Goal: Task Accomplishment & Management: Manage account settings

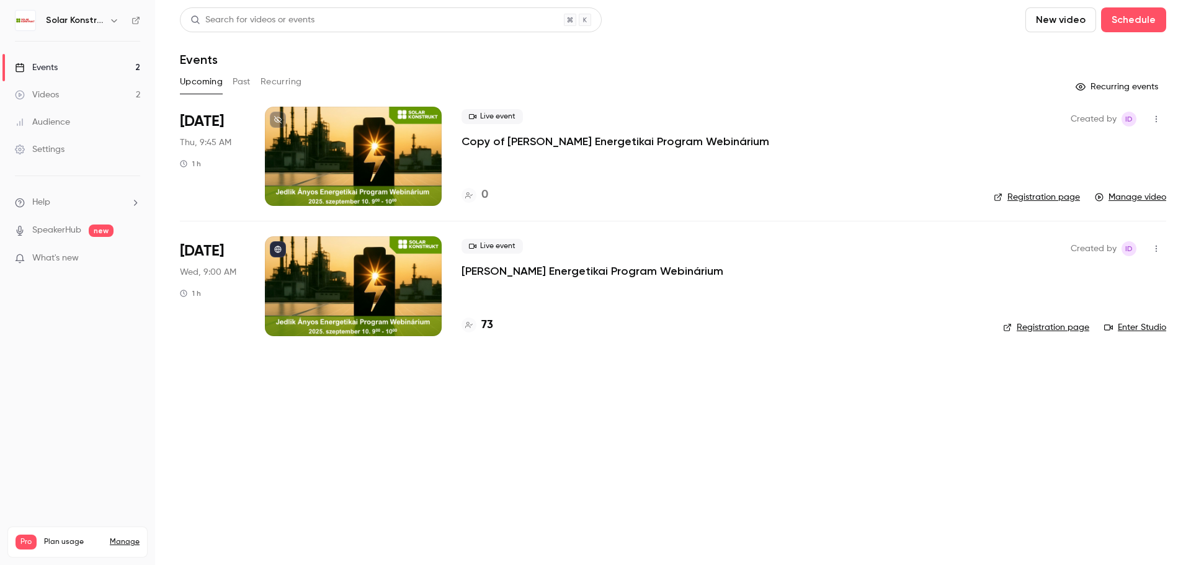
click at [1153, 120] on icon "button" at bounding box center [1156, 119] width 10 height 9
click at [1098, 249] on div "Delete" at bounding box center [1108, 247] width 94 height 12
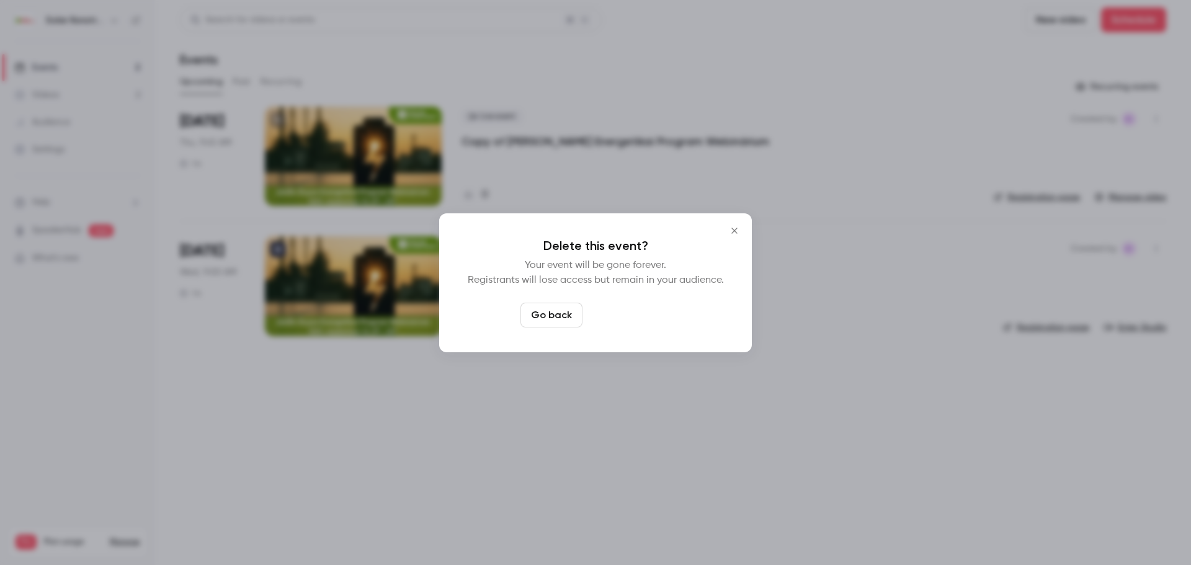
click at [643, 316] on button "Delete event" at bounding box center [628, 315] width 83 height 25
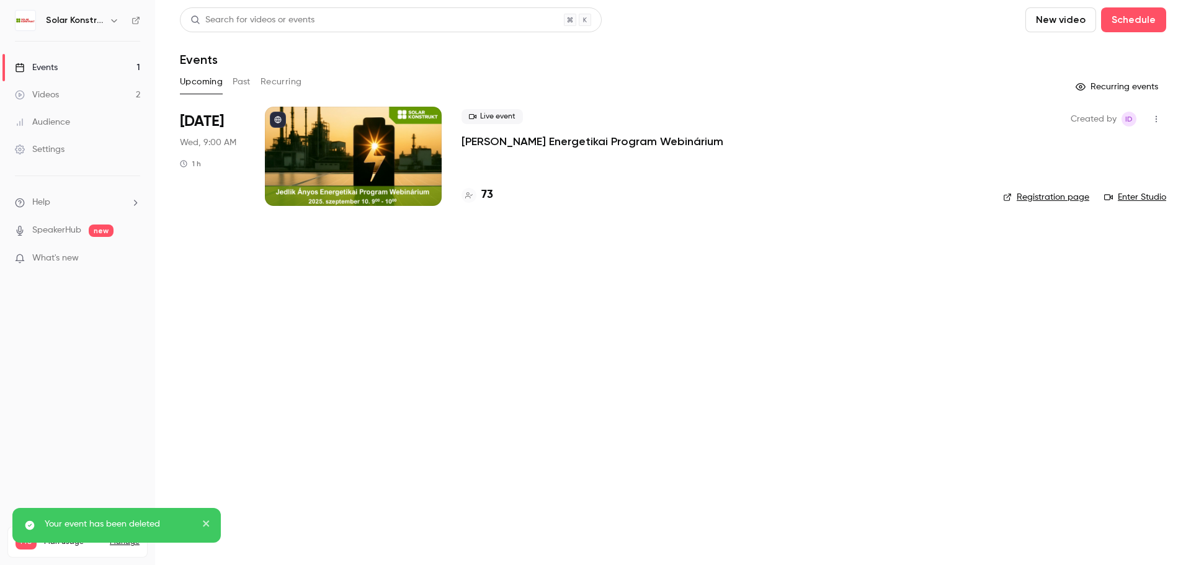
click at [60, 92] on link "Videos 2" at bounding box center [77, 94] width 155 height 27
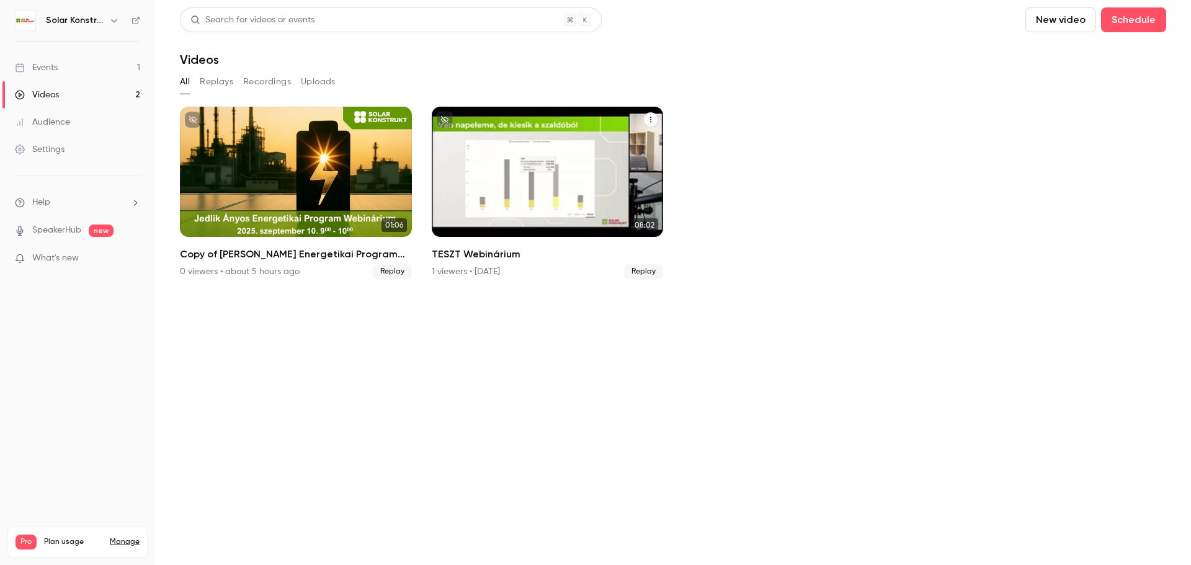
click at [654, 123] on button "TESZT Webinárium" at bounding box center [650, 119] width 15 height 15
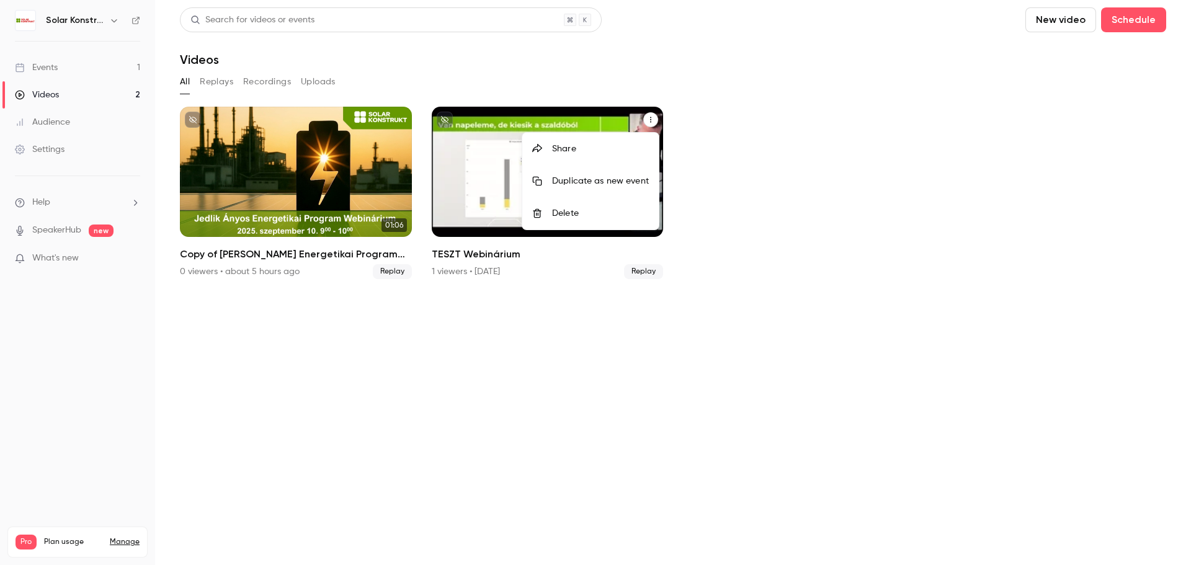
click at [810, 244] on div at bounding box center [595, 282] width 1191 height 565
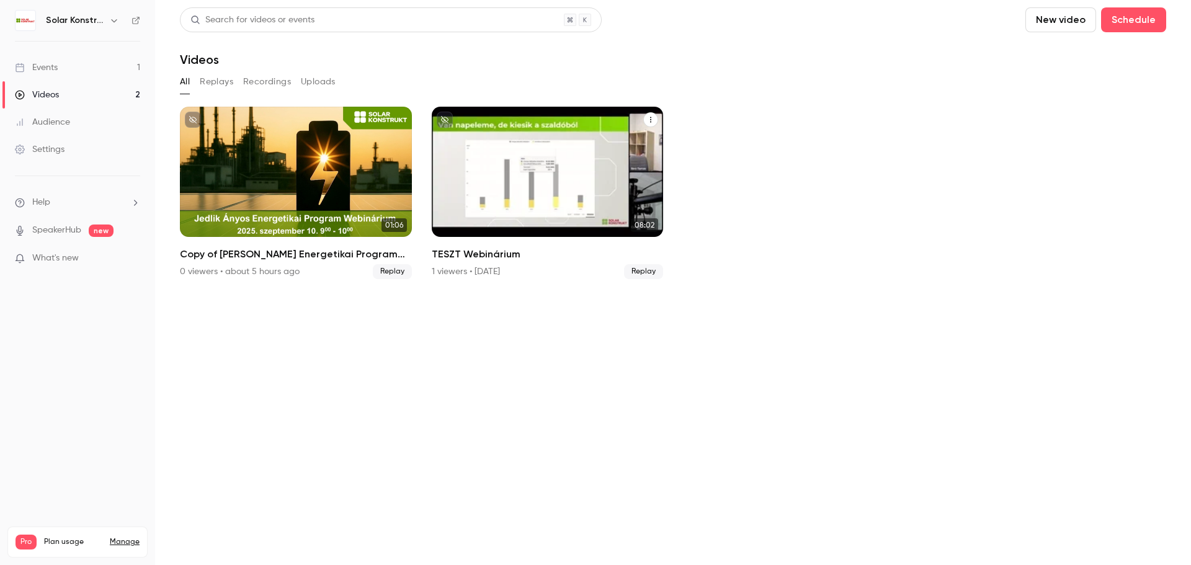
click at [569, 166] on div "TESZT Webinárium" at bounding box center [548, 172] width 232 height 130
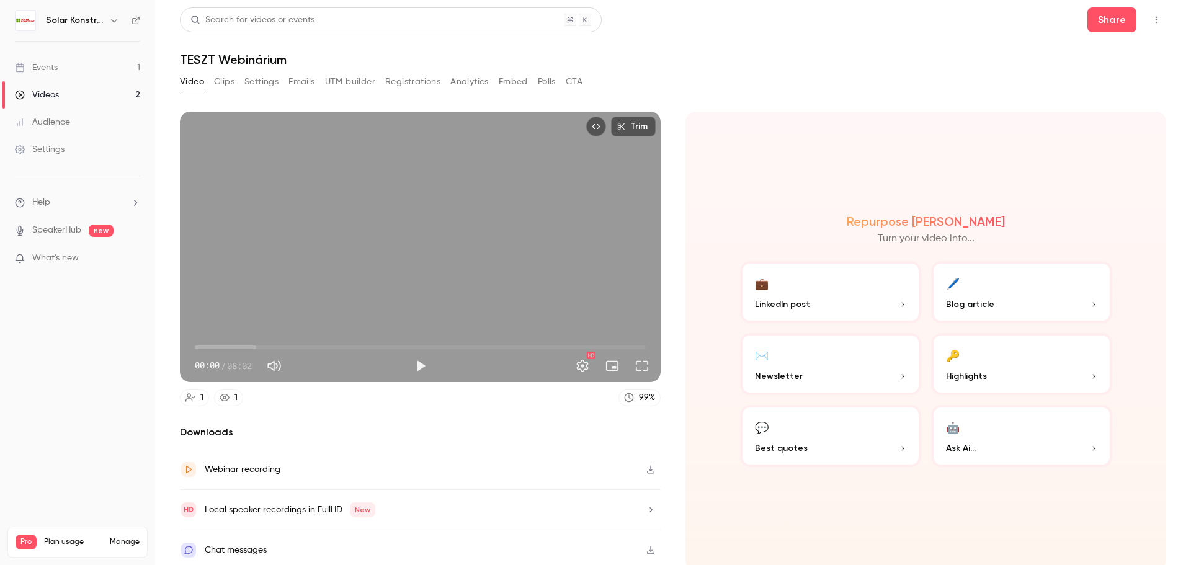
type input "**"
click at [240, 345] on span "00:00" at bounding box center [420, 347] width 451 height 20
click at [278, 362] on button "Mute" at bounding box center [274, 365] width 25 height 25
click at [278, 362] on button "Unmute" at bounding box center [274, 365] width 25 height 25
type input "***"
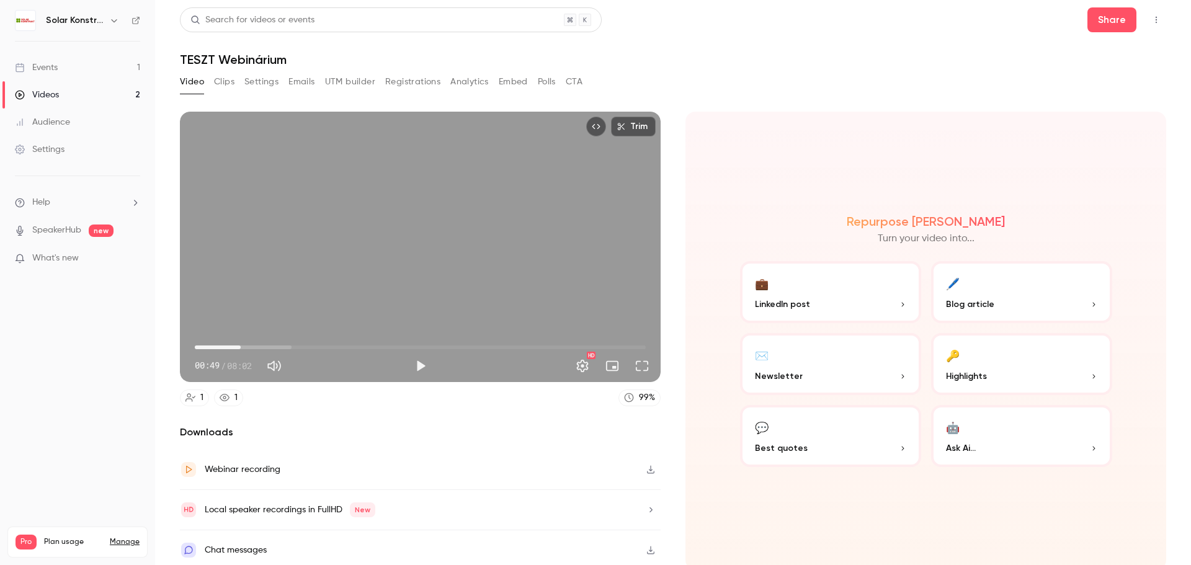
click at [201, 346] on span "00:49" at bounding box center [420, 347] width 451 height 20
click at [388, 343] on span "03:28" at bounding box center [420, 347] width 451 height 20
click at [419, 360] on button "Play" at bounding box center [420, 365] width 25 height 25
click at [200, 346] on span "00:06" at bounding box center [420, 347] width 451 height 20
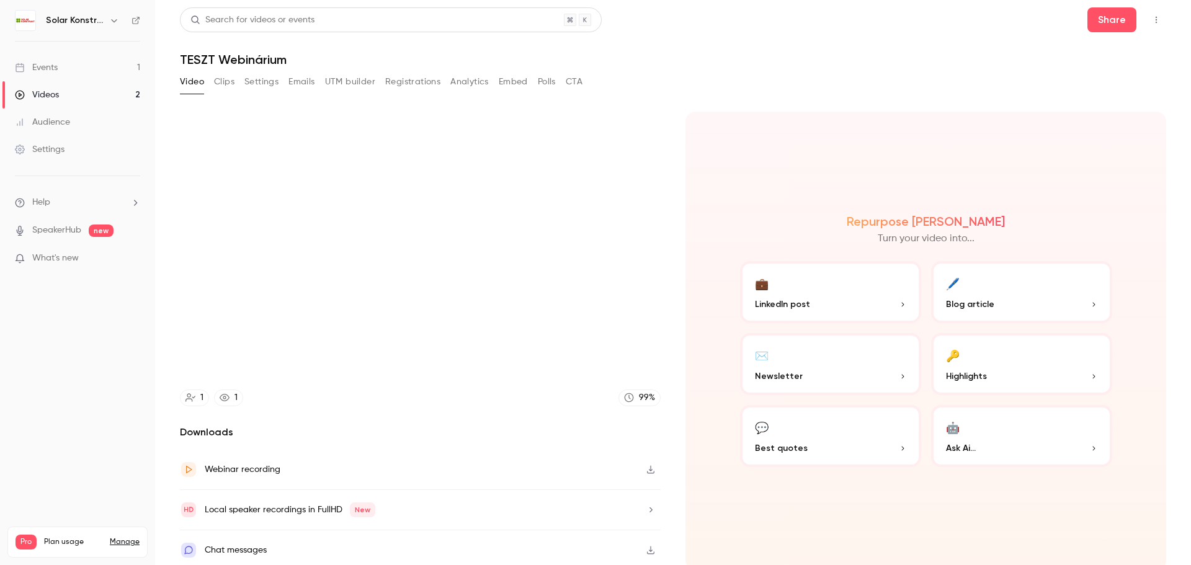
scroll to position [2, 0]
click at [698, 495] on div "Repurpose Ai Turn your video into... 💼 LinkedIn post 🖊️ Blog article ✉️ Newslet…" at bounding box center [925, 338] width 481 height 458
click at [809, 375] on p "Newsletter" at bounding box center [830, 373] width 151 height 13
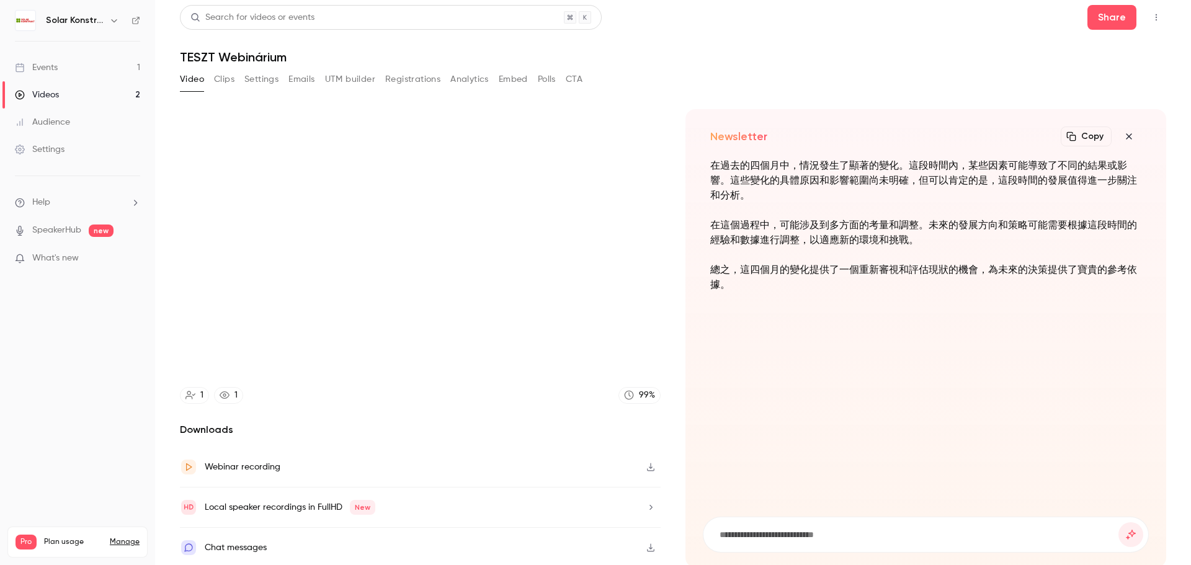
click at [1121, 136] on icon "button" at bounding box center [1128, 136] width 15 height 10
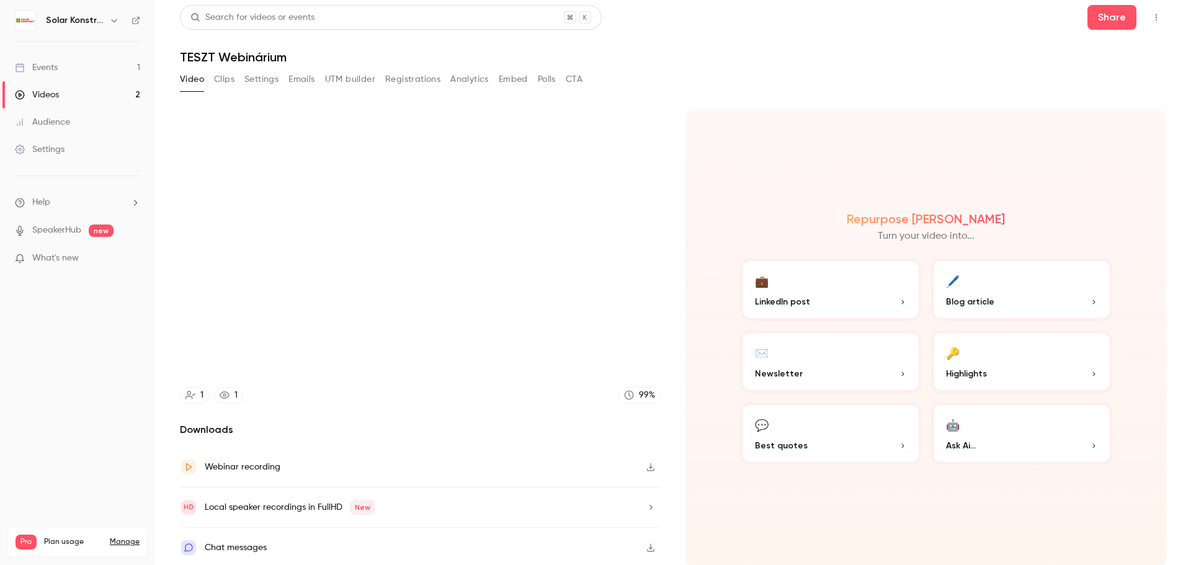
click at [851, 301] on p "LinkedIn post" at bounding box center [830, 301] width 151 height 13
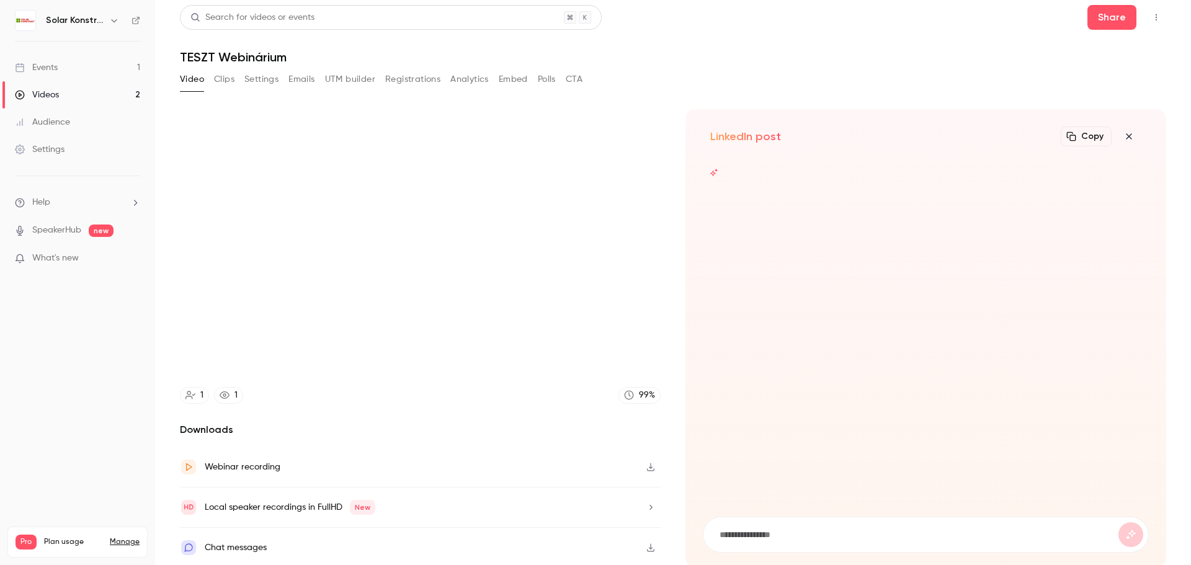
click at [1127, 136] on button "button" at bounding box center [1128, 136] width 25 height 25
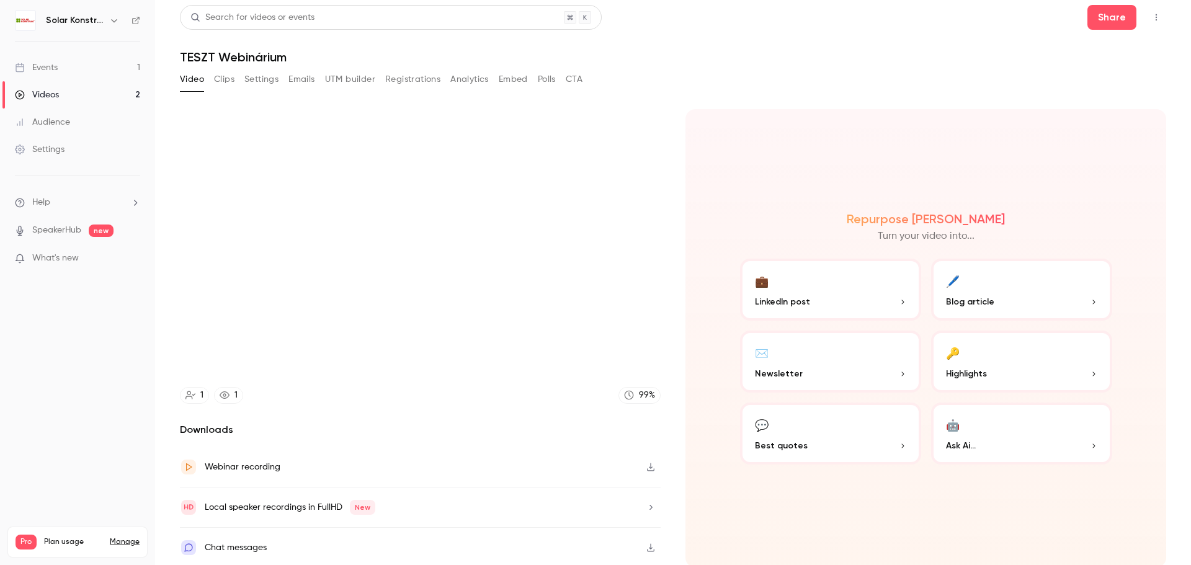
type input "****"
click at [226, 83] on button "Clips" at bounding box center [224, 79] width 20 height 20
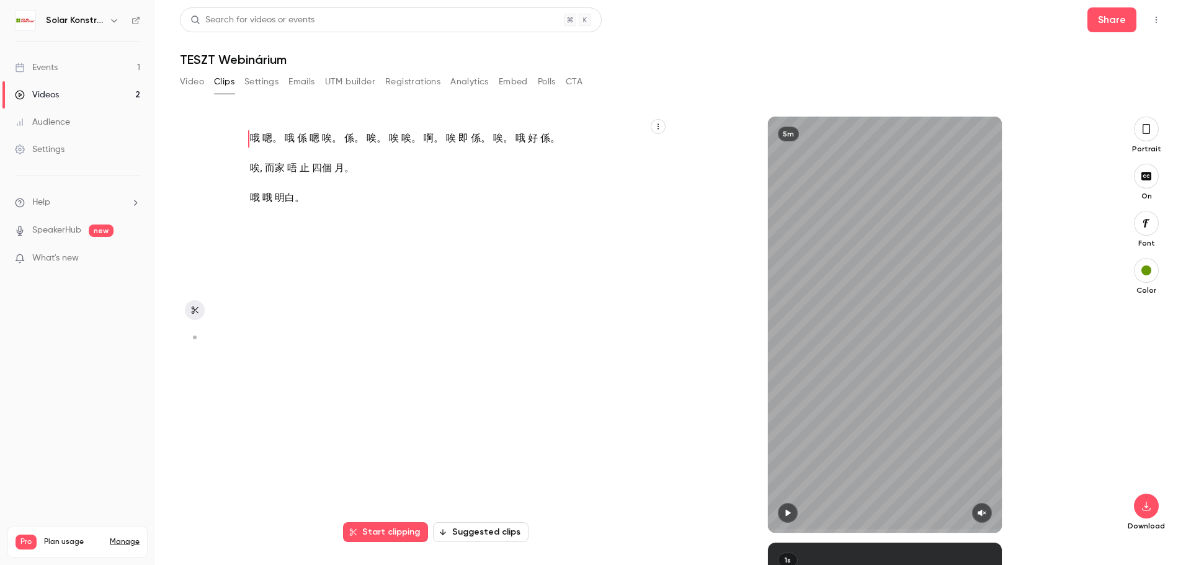
click at [783, 513] on icon "button" at bounding box center [788, 512] width 10 height 9
click at [792, 514] on icon "button" at bounding box center [788, 512] width 10 height 9
type input "***"
type input "*"
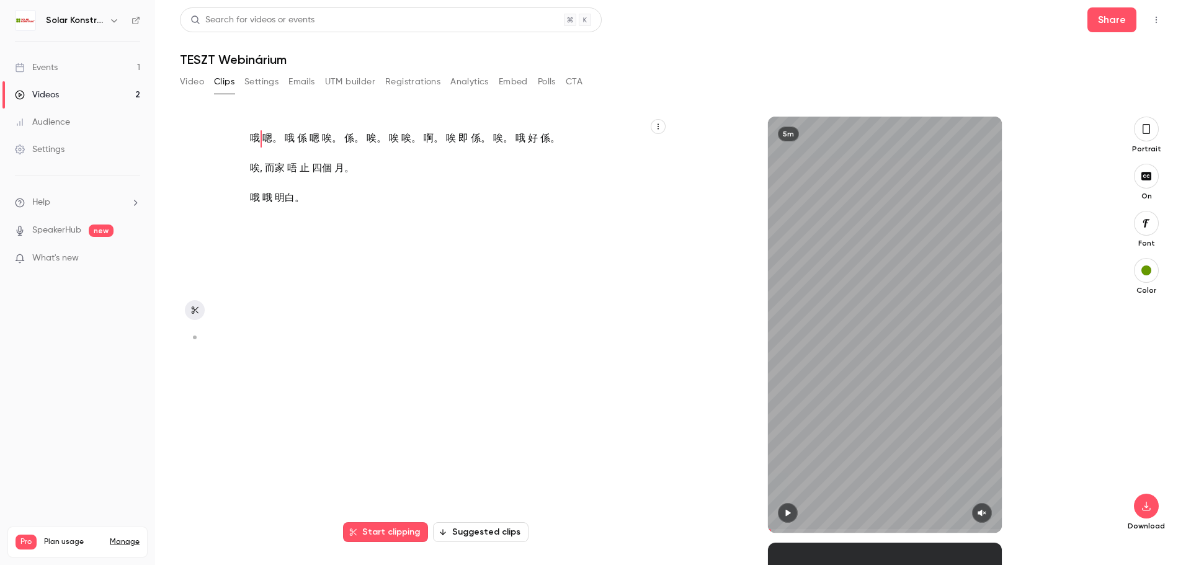
scroll to position [0, 0]
type input "***"
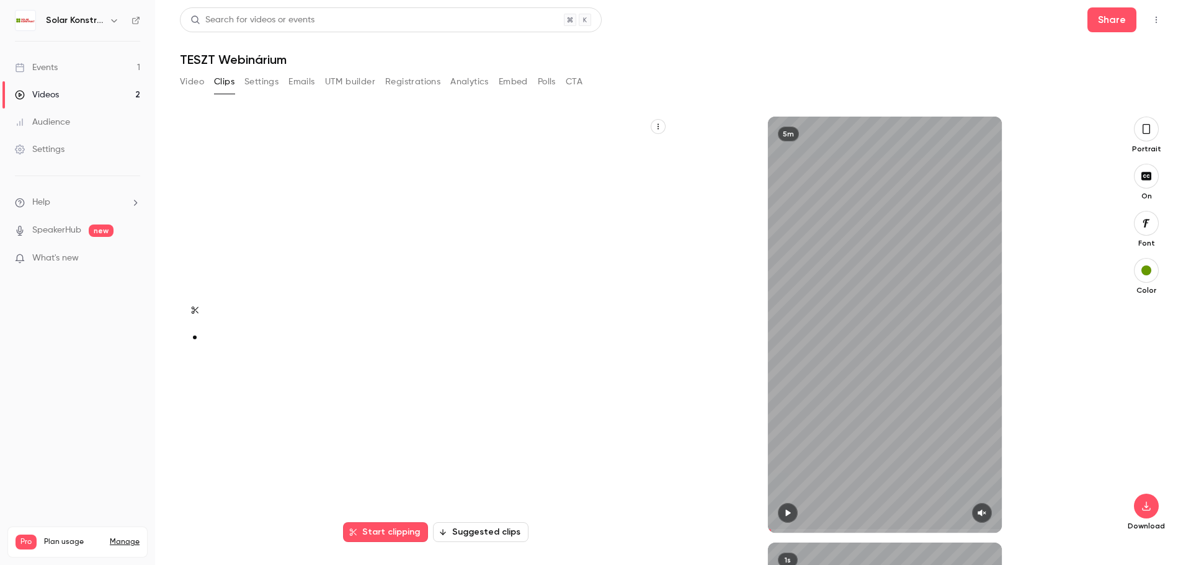
scroll to position [406, 0]
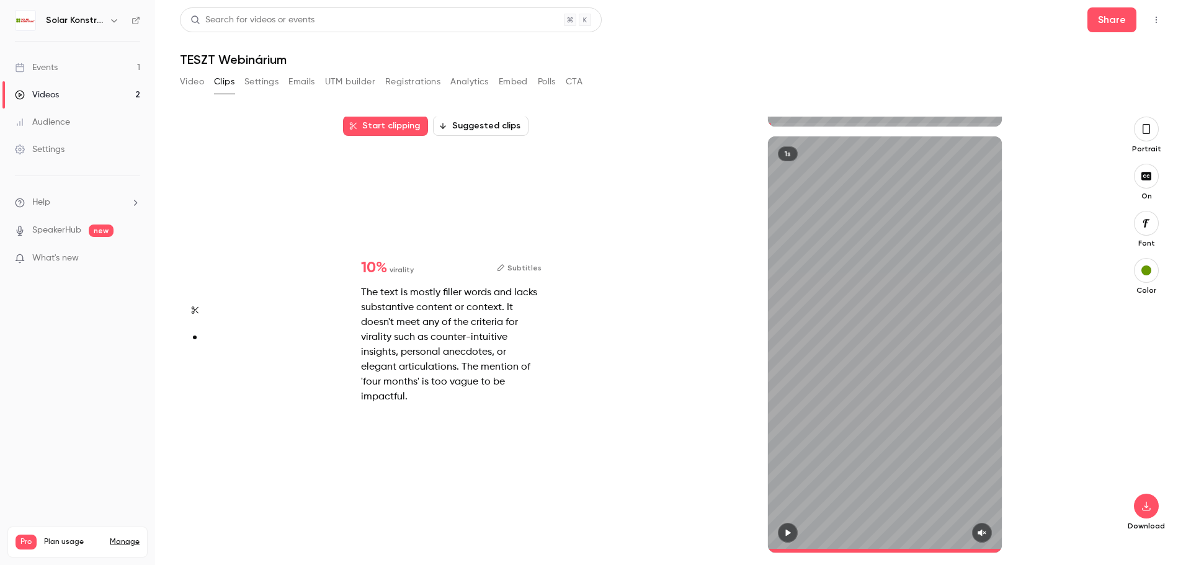
click at [820, 547] on span at bounding box center [885, 551] width 234 height 20
type input "***"
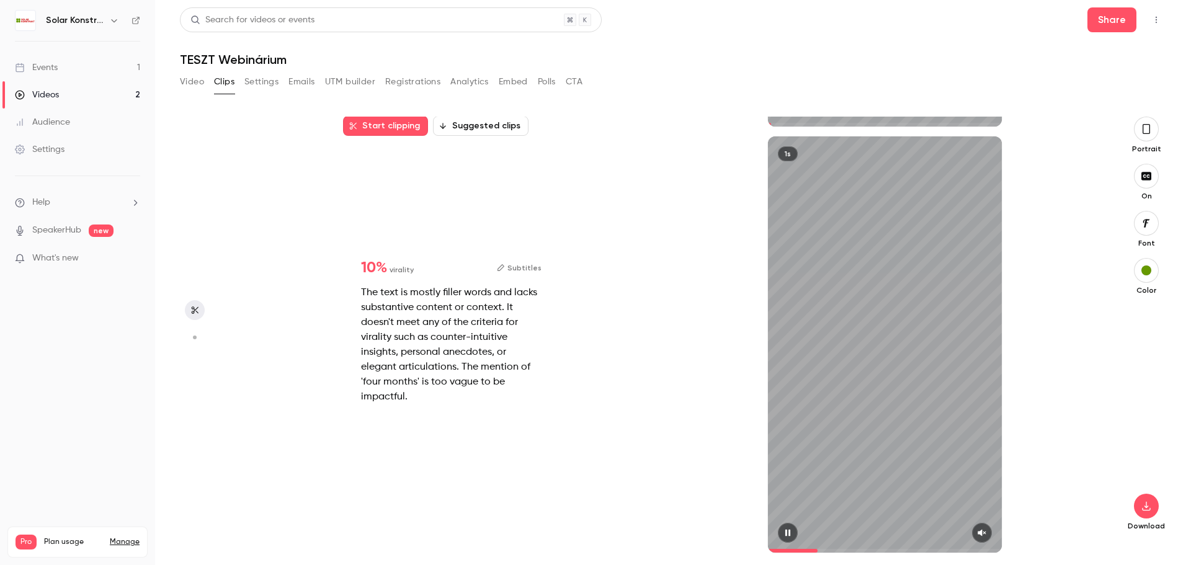
type input "*"
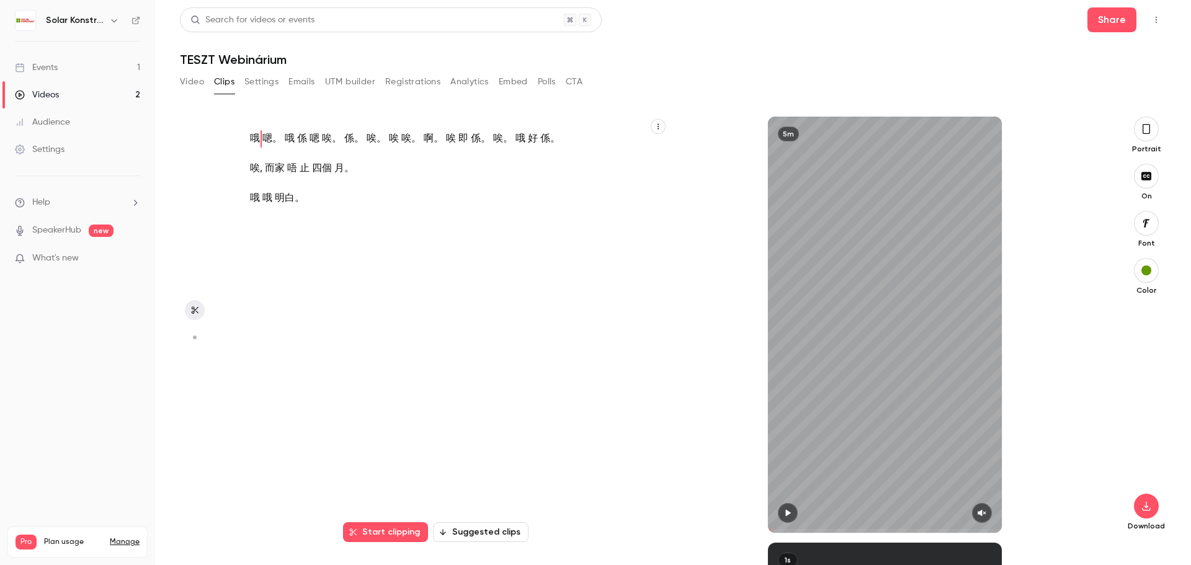
scroll to position [0, 0]
click at [264, 78] on button "Settings" at bounding box center [261, 82] width 34 height 20
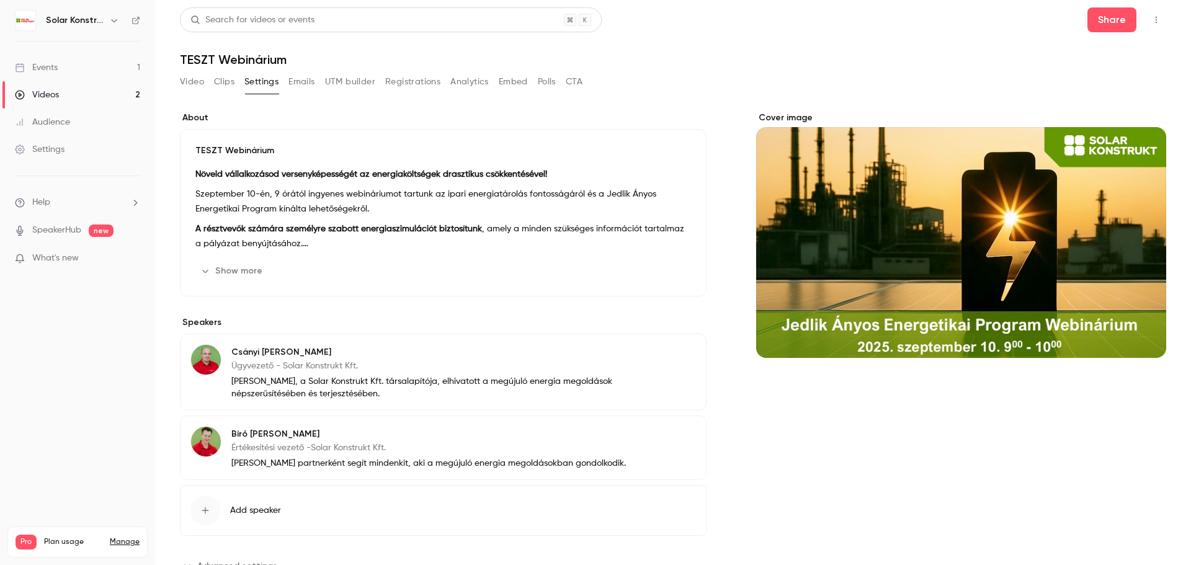
click at [215, 82] on button "Clips" at bounding box center [224, 82] width 20 height 20
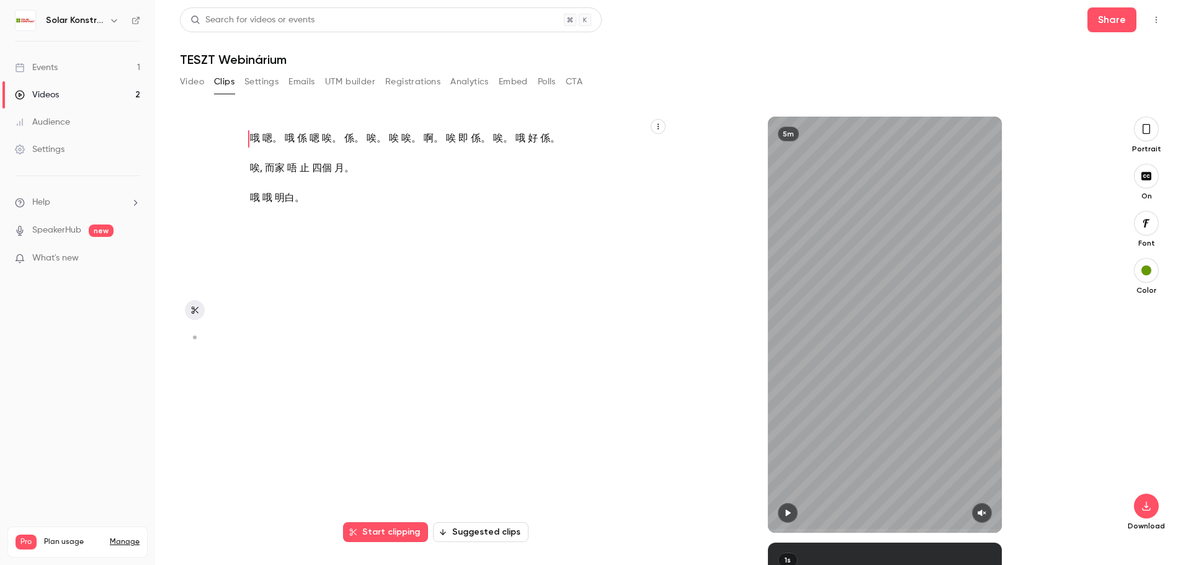
click at [190, 84] on button "Video" at bounding box center [192, 82] width 24 height 20
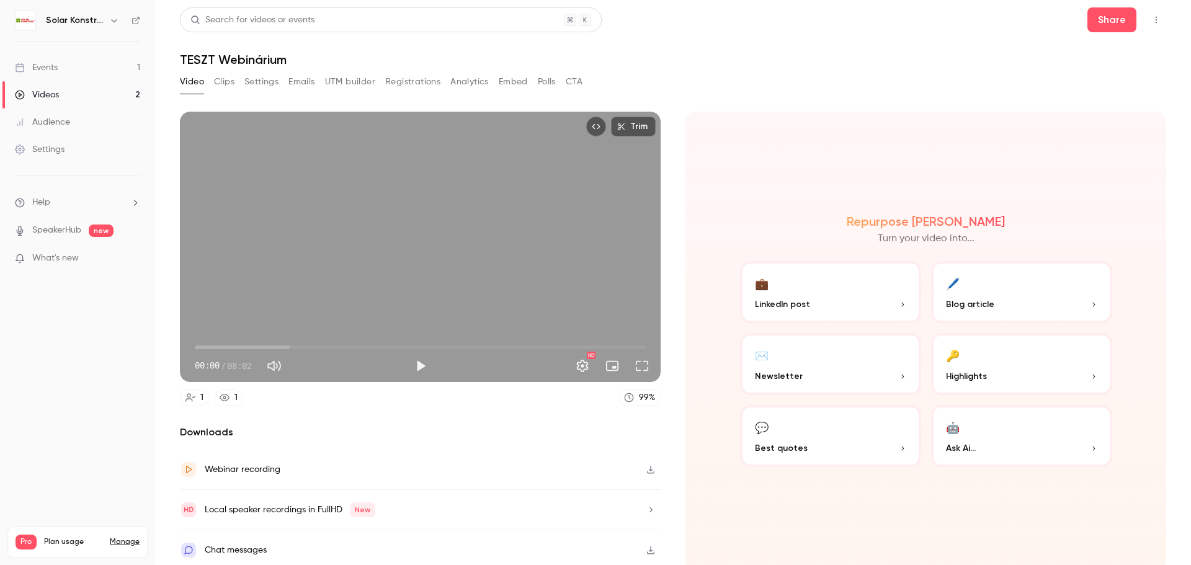
click at [1017, 380] on p "Highlights" at bounding box center [1021, 376] width 151 height 13
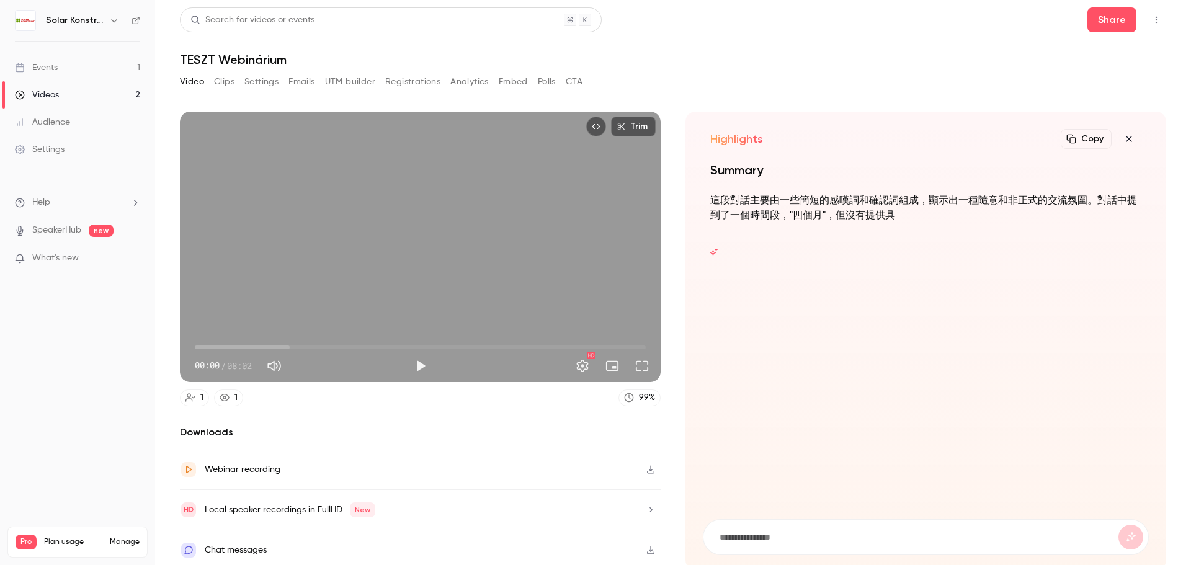
click at [1121, 136] on icon "button" at bounding box center [1128, 139] width 15 height 10
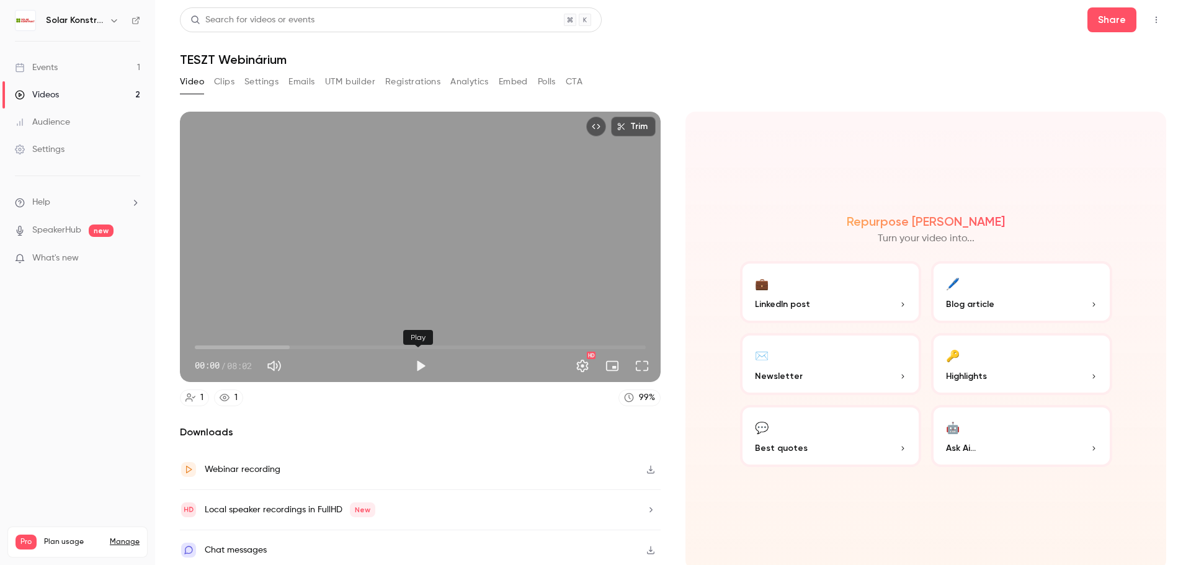
click at [415, 366] on button "Play" at bounding box center [420, 365] width 25 height 25
click at [635, 367] on button "Full screen" at bounding box center [641, 365] width 25 height 25
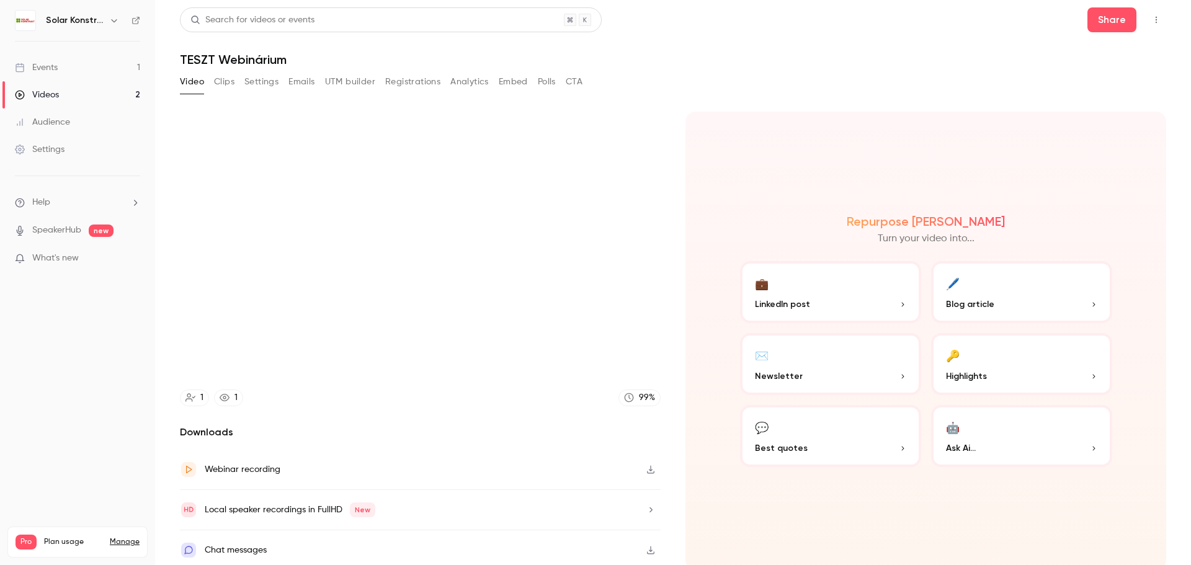
click at [647, 64] on h1 "TESZT Webinárium" at bounding box center [673, 59] width 986 height 15
type input "****"
click at [56, 96] on div "Videos" at bounding box center [37, 95] width 44 height 12
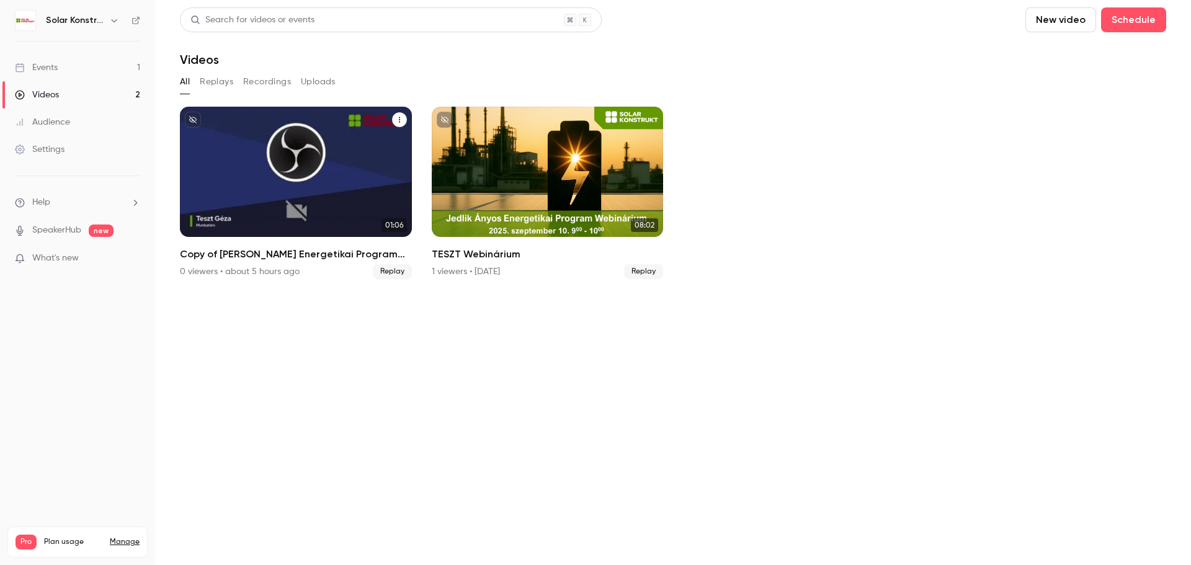
click at [402, 124] on button "Copy of Jedlik Ányos Energetikai Program Webinárium" at bounding box center [399, 119] width 15 height 15
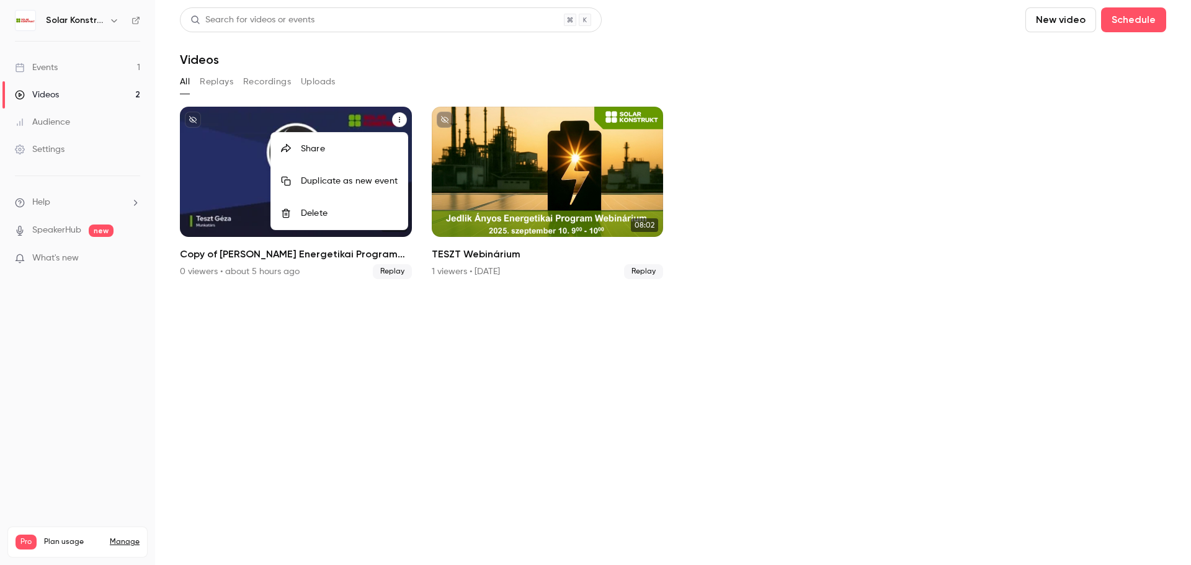
click at [344, 215] on div "Delete" at bounding box center [349, 213] width 97 height 12
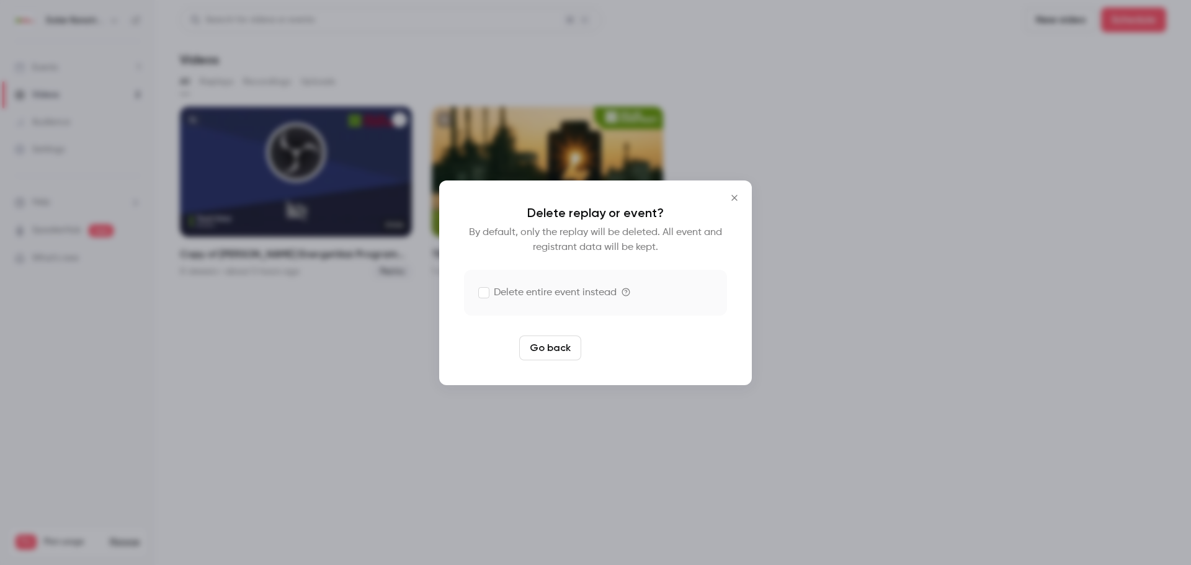
click at [640, 353] on button "Delete replay" at bounding box center [629, 347] width 86 height 25
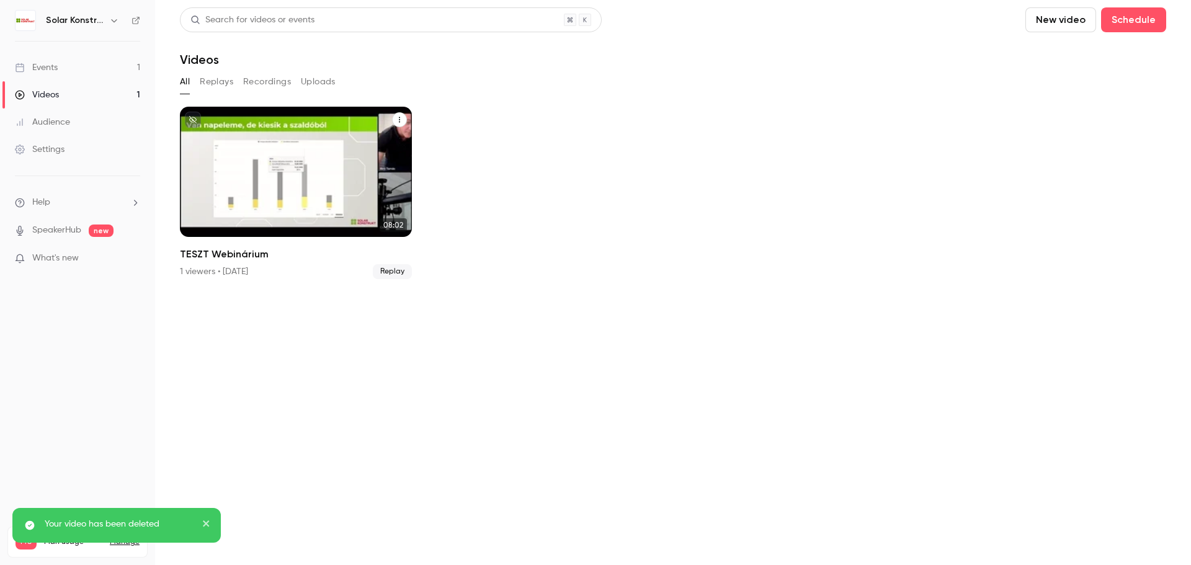
click at [396, 119] on icon "TESZT Webinárium" at bounding box center [399, 119] width 7 height 7
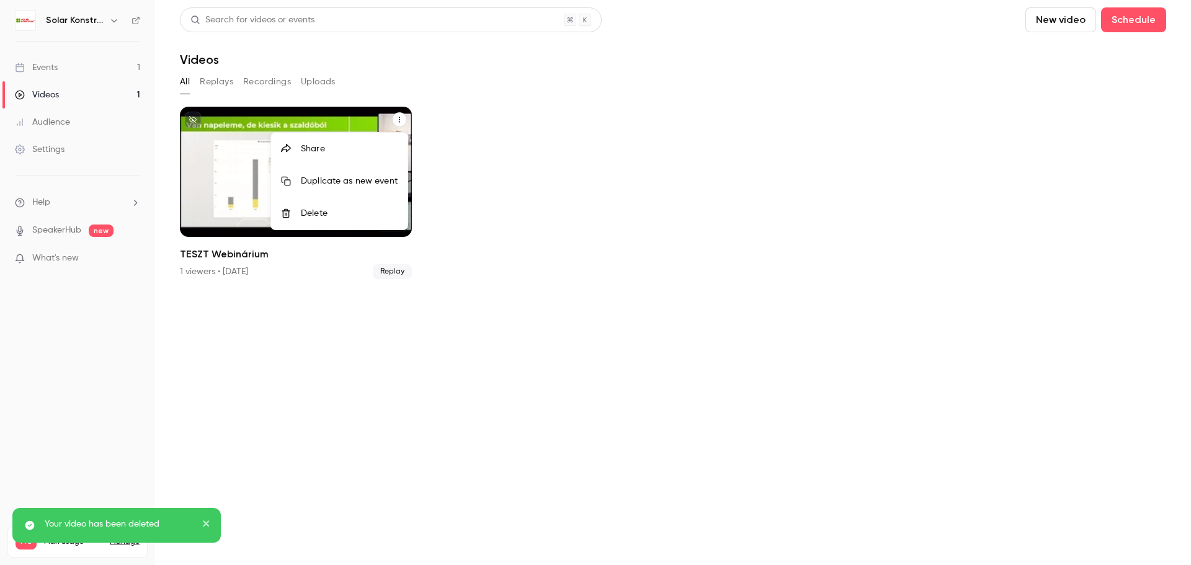
click at [359, 216] on div "Delete" at bounding box center [349, 213] width 97 height 12
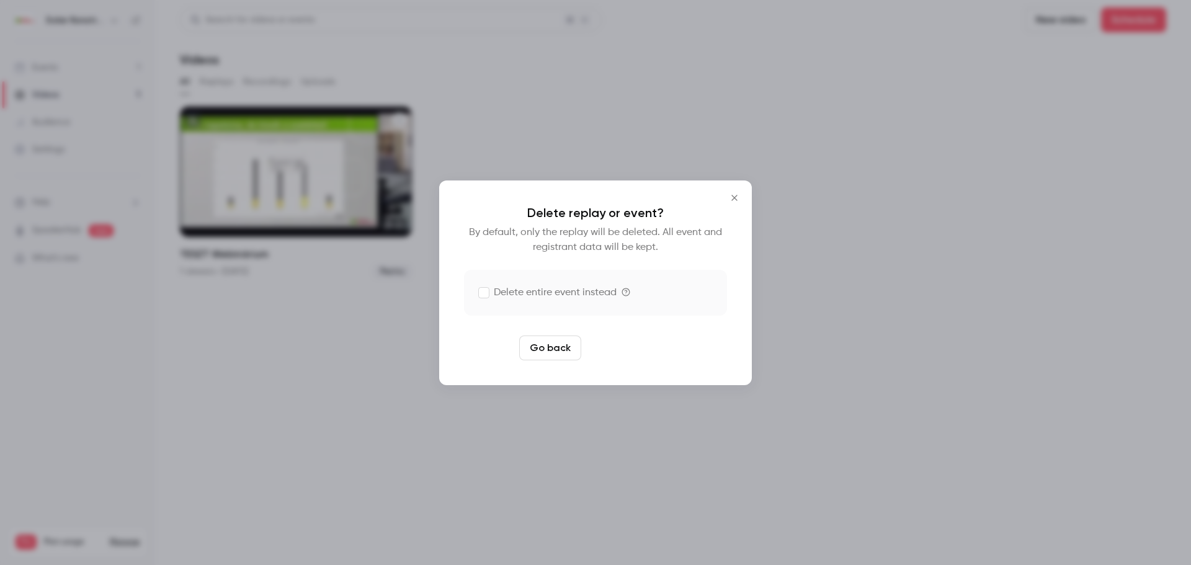
click at [641, 350] on button "Delete replay" at bounding box center [629, 347] width 86 height 25
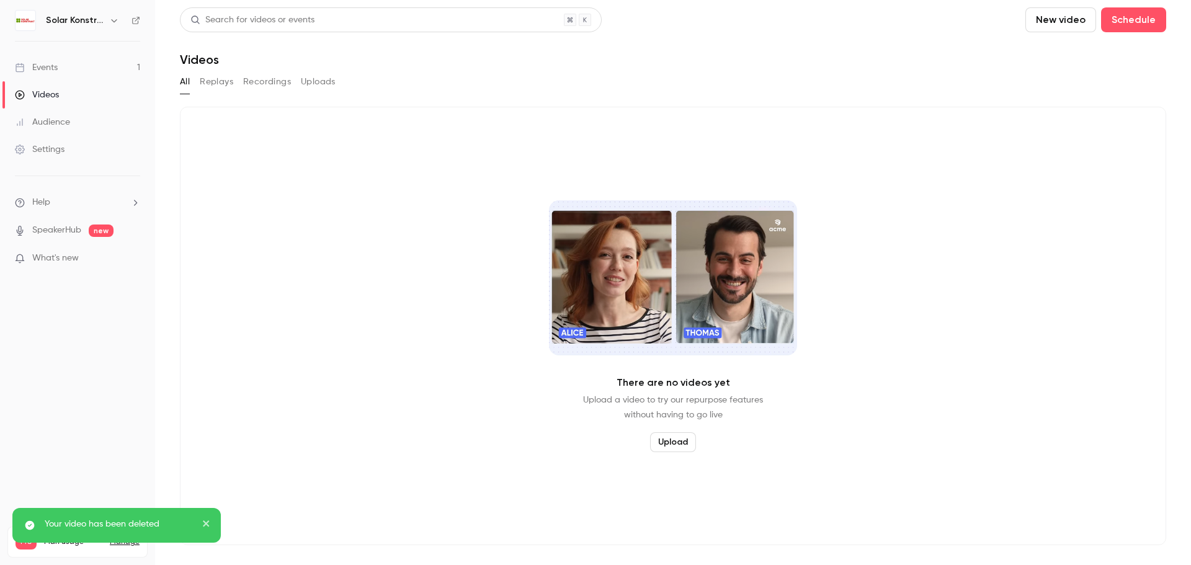
click at [58, 72] on link "Events 1" at bounding box center [77, 67] width 155 height 27
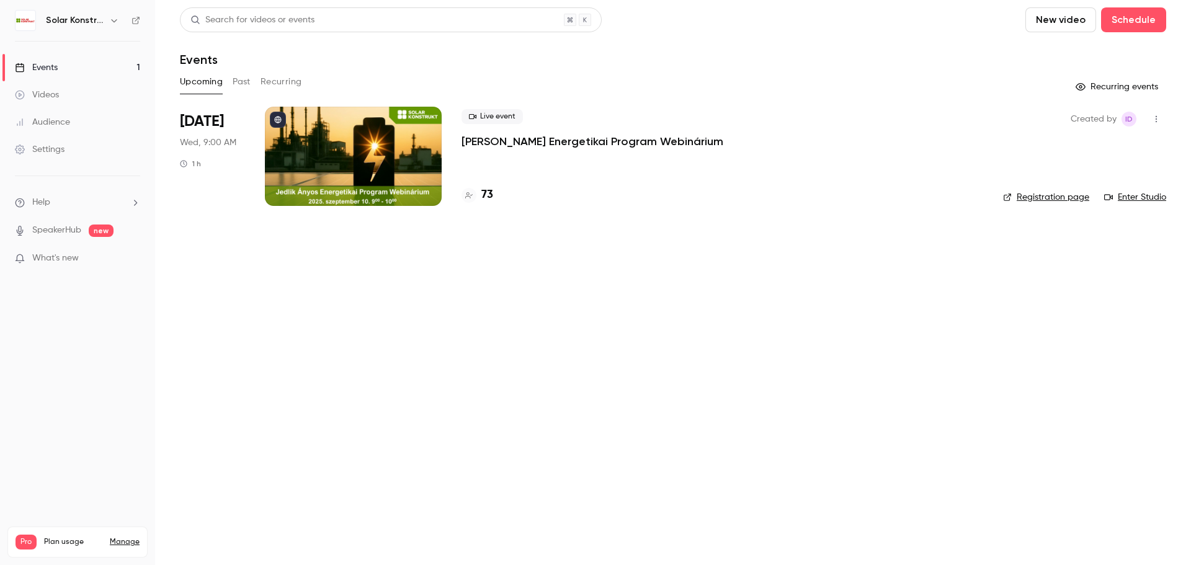
click at [366, 153] on div at bounding box center [353, 156] width 177 height 99
click at [1152, 199] on link "Enter Studio" at bounding box center [1135, 197] width 62 height 12
click at [1156, 120] on icon "button" at bounding box center [1156, 119] width 10 height 9
click at [1087, 220] on div "Duplicate" at bounding box center [1108, 215] width 94 height 12
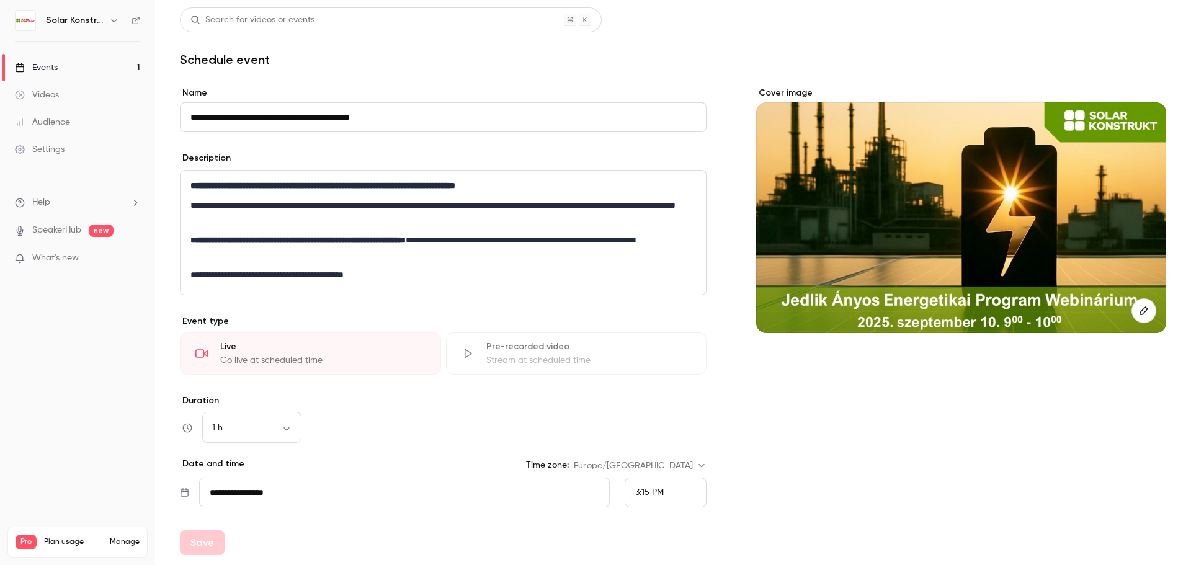
click at [231, 119] on input "**********" at bounding box center [443, 117] width 526 height 30
drag, startPoint x: 356, startPoint y: 118, endPoint x: 190, endPoint y: 118, distance: 166.2
click at [190, 118] on input "**********" at bounding box center [443, 117] width 526 height 30
click at [282, 118] on input "**********" at bounding box center [443, 117] width 526 height 30
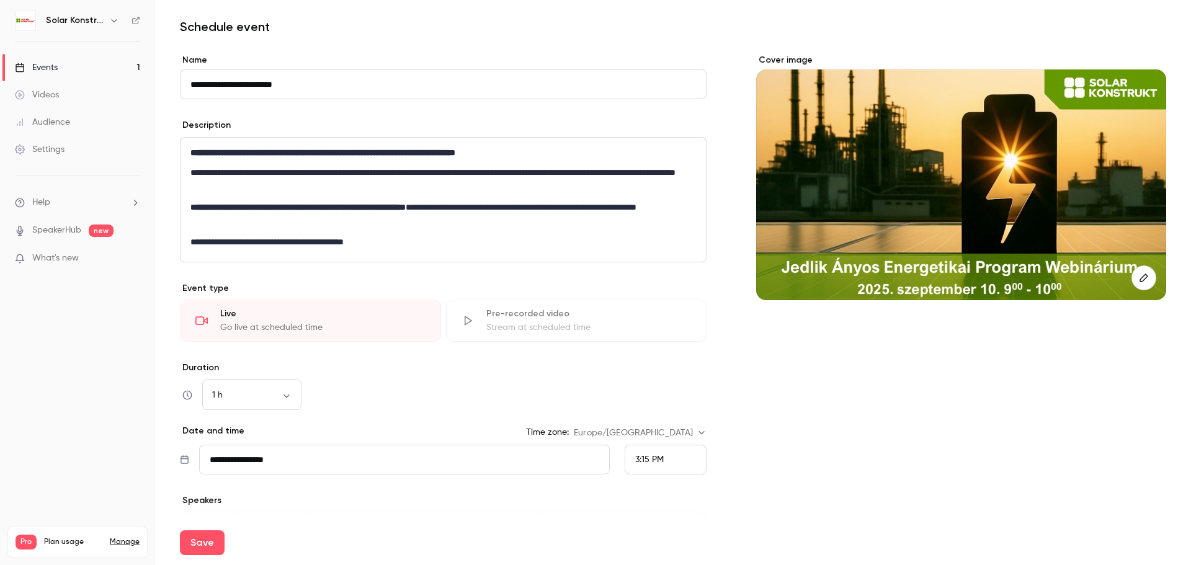
scroll to position [62, 0]
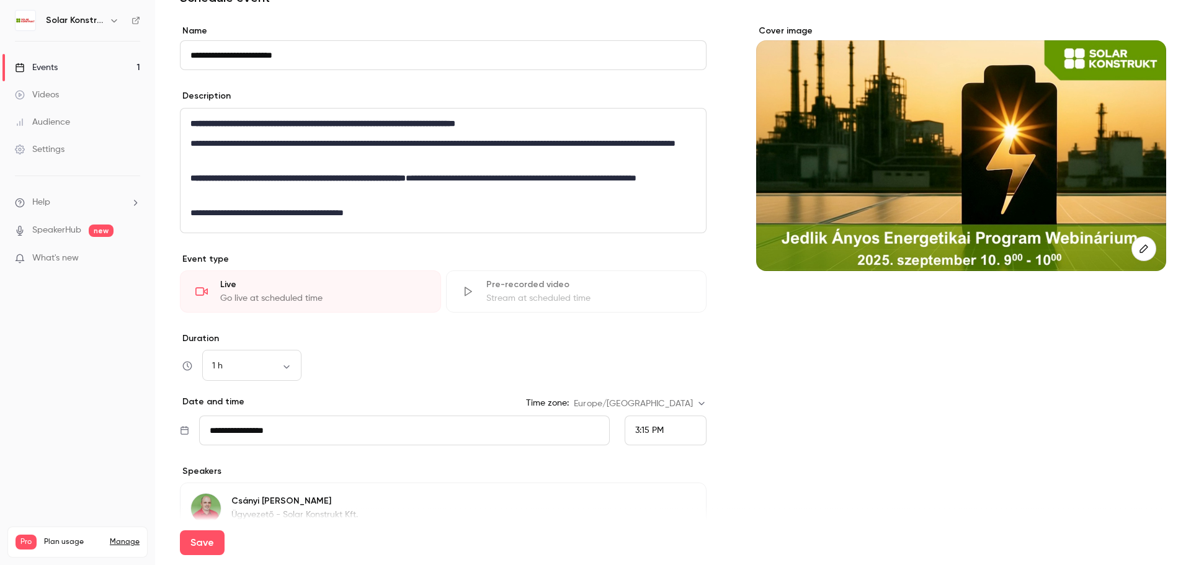
type input "**********"
click at [564, 433] on input "**********" at bounding box center [404, 430] width 411 height 30
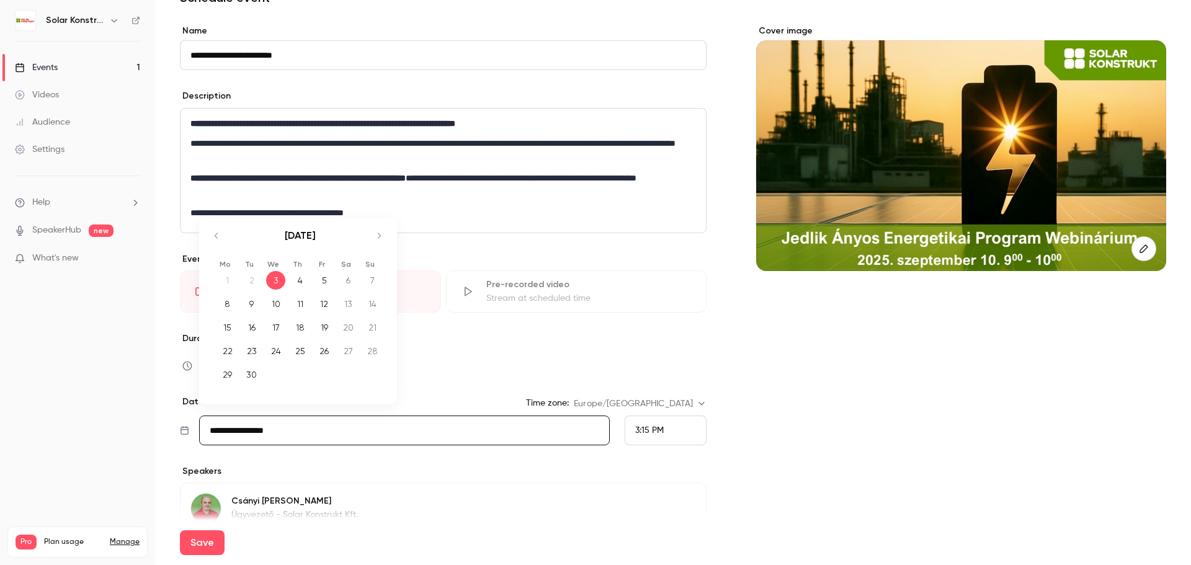
click at [304, 278] on div "4" at bounding box center [299, 280] width 19 height 19
type input "**********"
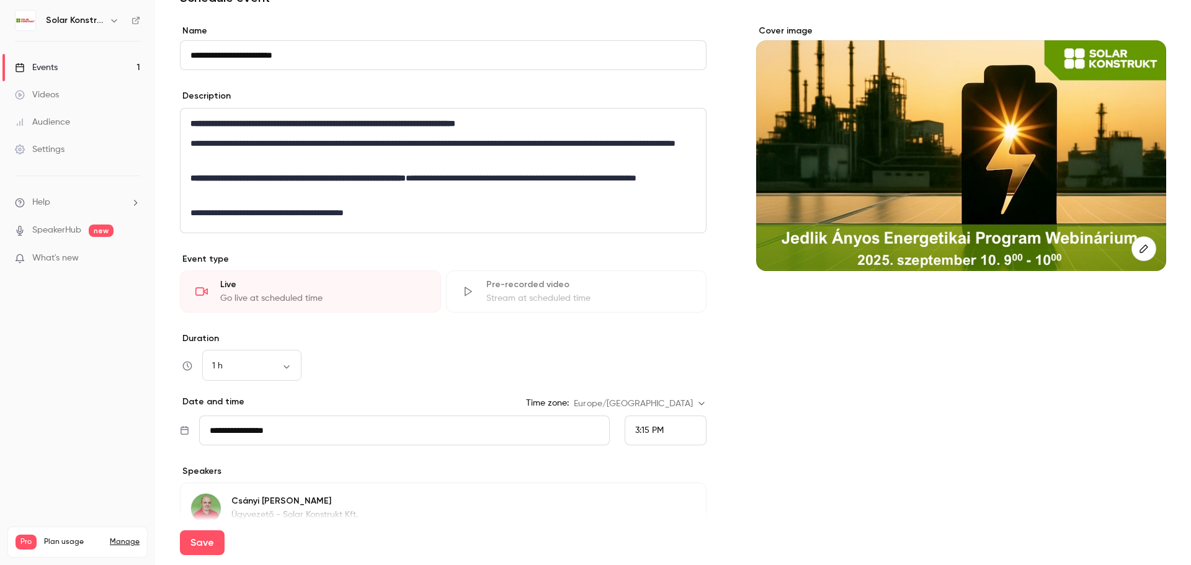
click at [678, 433] on div "3:15 PM" at bounding box center [665, 430] width 82 height 30
click at [644, 389] on span "2:00 PM" at bounding box center [646, 388] width 32 height 9
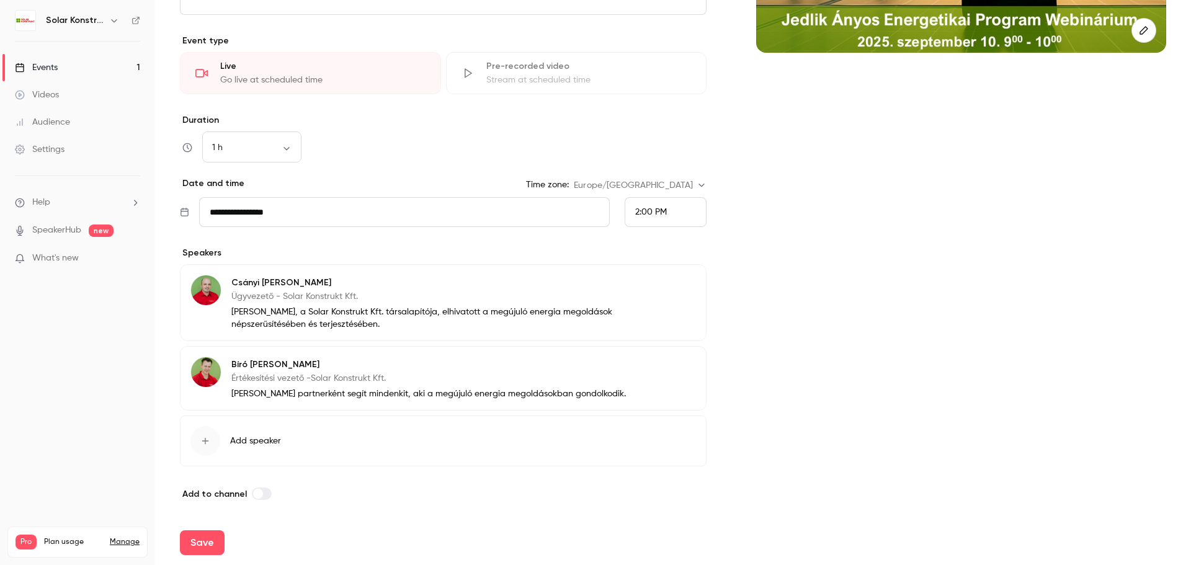
scroll to position [281, 0]
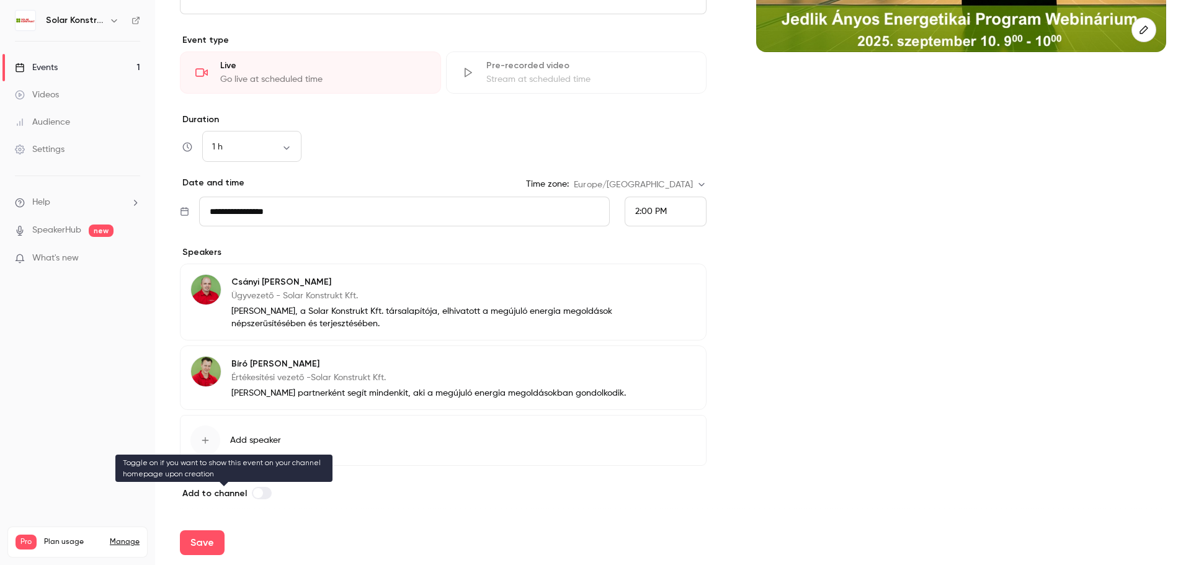
click at [260, 494] on label at bounding box center [262, 493] width 20 height 12
click at [254, 493] on label at bounding box center [262, 493] width 20 height 12
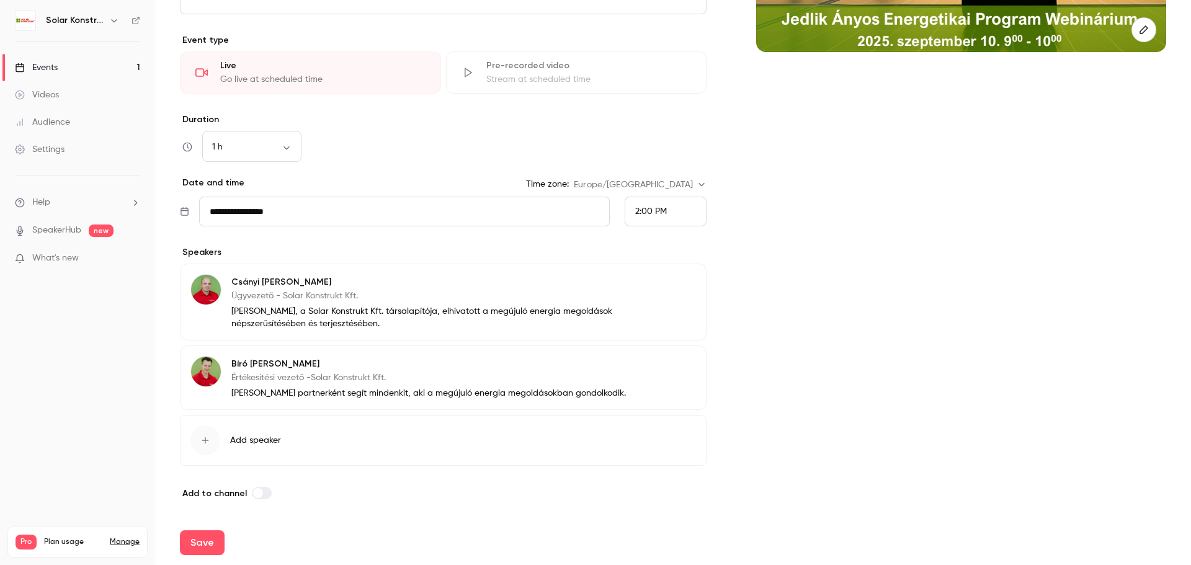
click at [262, 492] on label at bounding box center [262, 493] width 20 height 12
click at [210, 541] on button "Save" at bounding box center [202, 542] width 45 height 25
type input "**********"
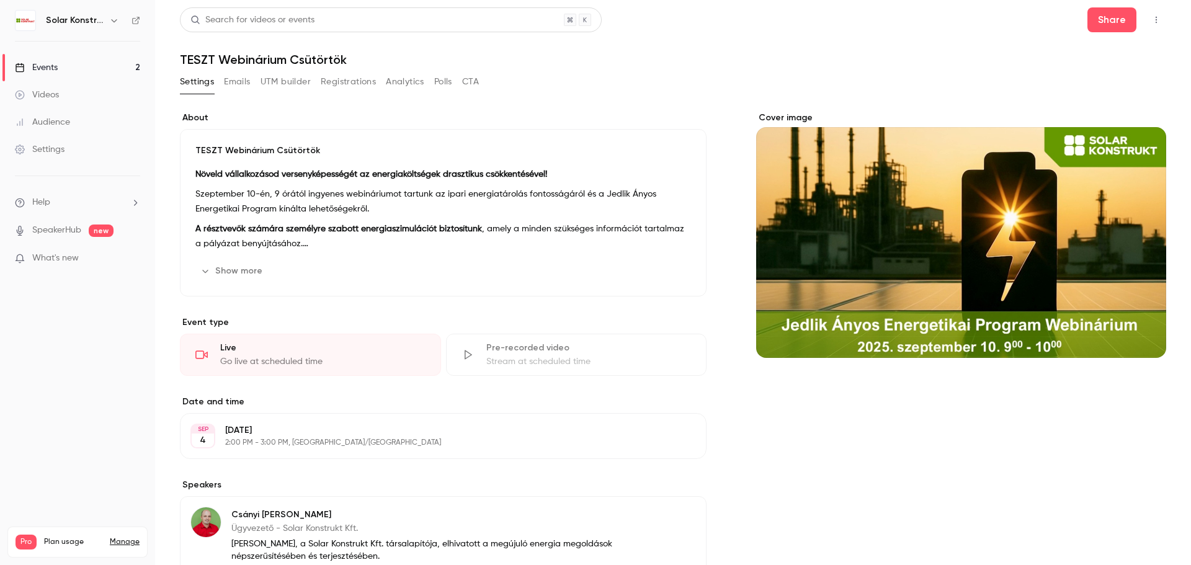
click at [1151, 18] on icon "button" at bounding box center [1156, 20] width 10 height 9
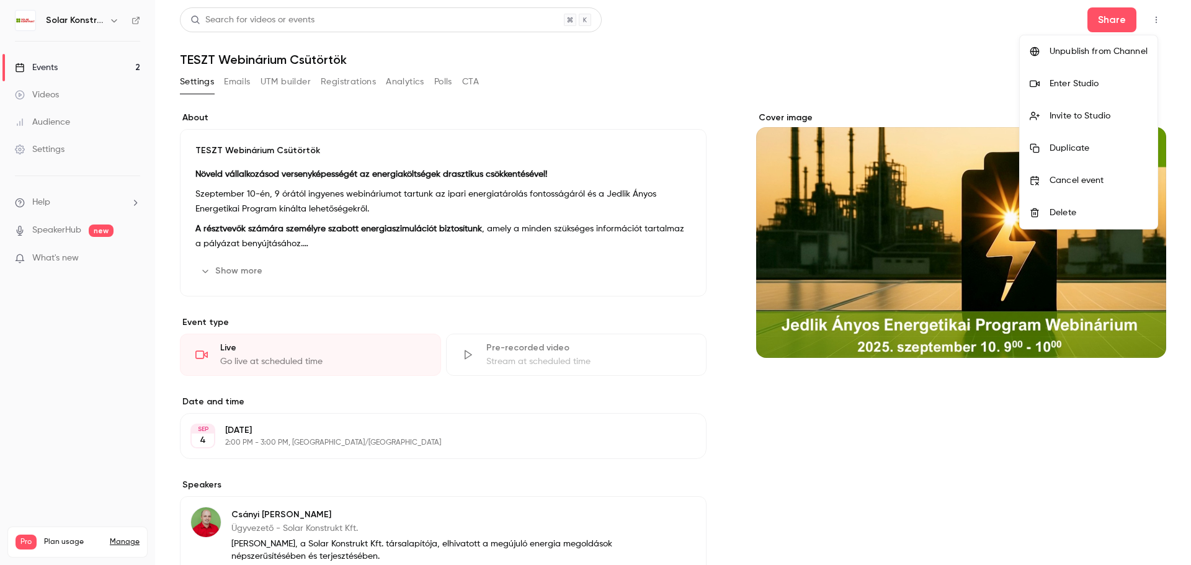
click at [39, 69] on div at bounding box center [595, 282] width 1191 height 565
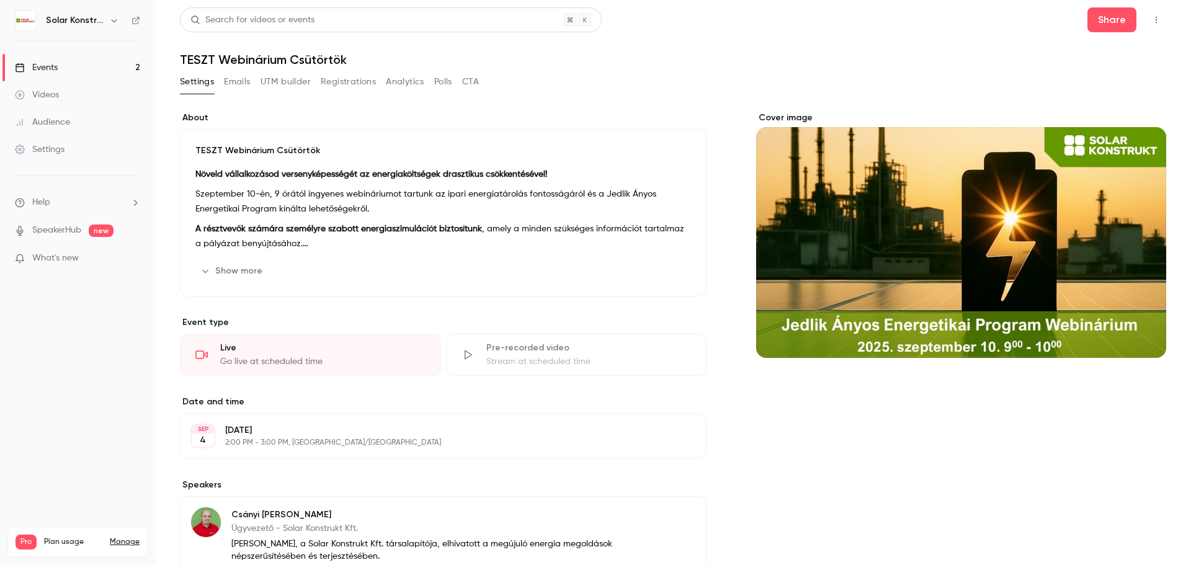
click at [45, 68] on div "Events" at bounding box center [36, 67] width 43 height 12
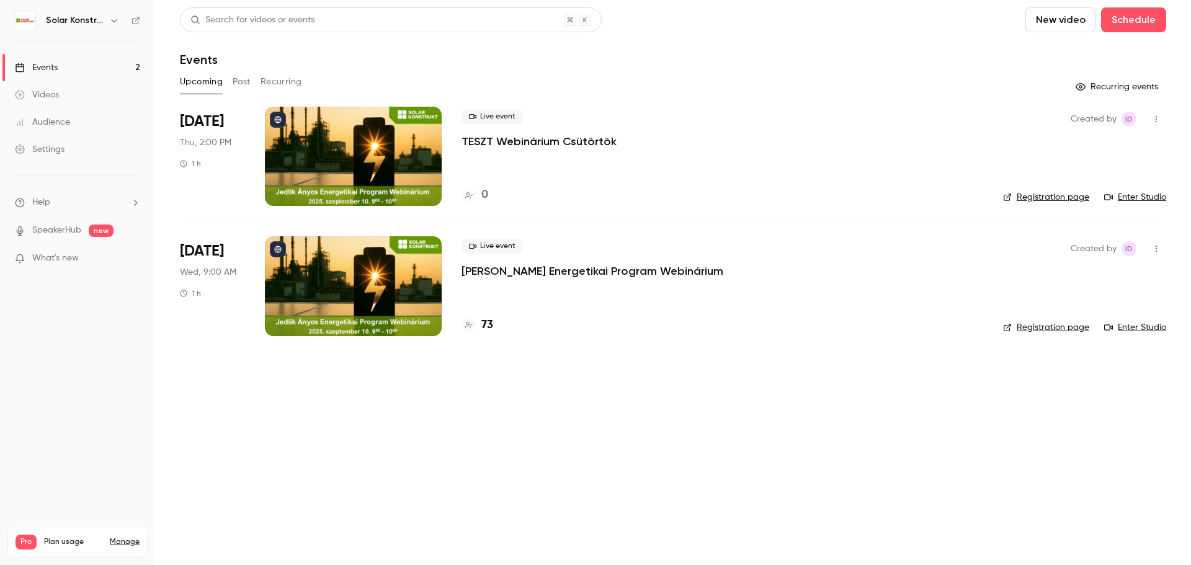
click at [1130, 196] on link "Enter Studio" at bounding box center [1135, 197] width 62 height 12
click at [382, 278] on div at bounding box center [353, 285] width 177 height 99
click at [349, 281] on div at bounding box center [353, 285] width 177 height 99
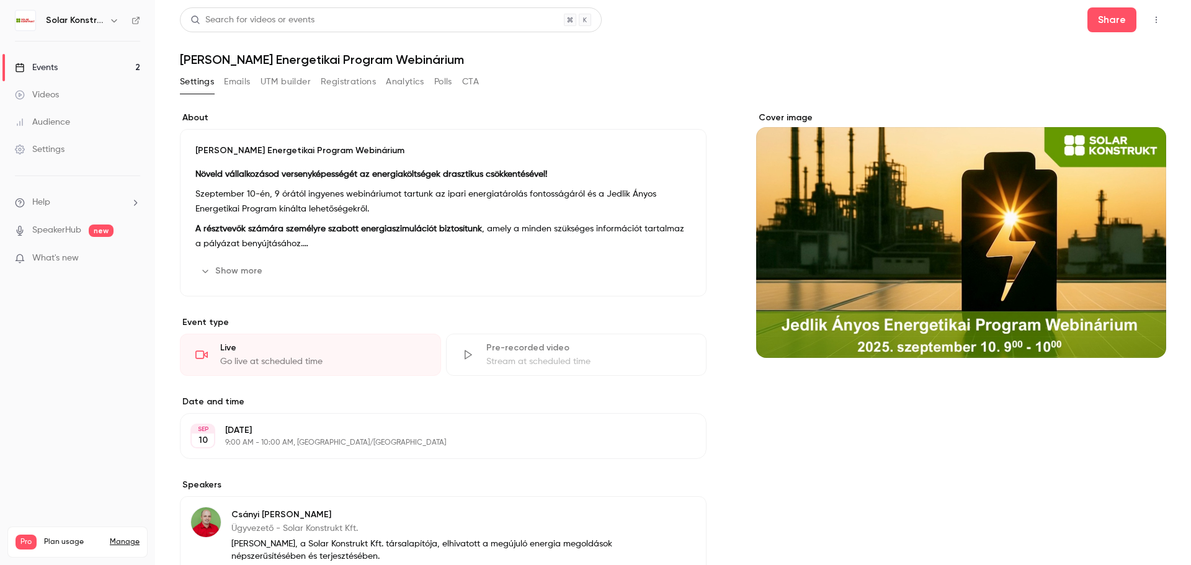
click at [472, 81] on button "CTA" at bounding box center [470, 82] width 17 height 20
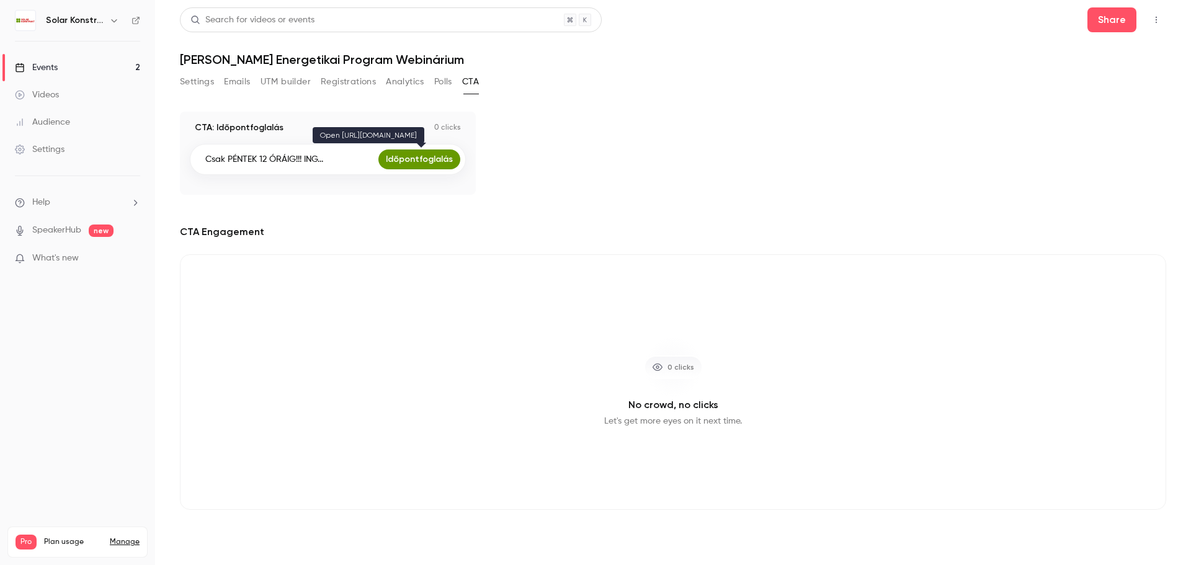
click at [430, 154] on link "Időpontfoglalás" at bounding box center [419, 159] width 82 height 20
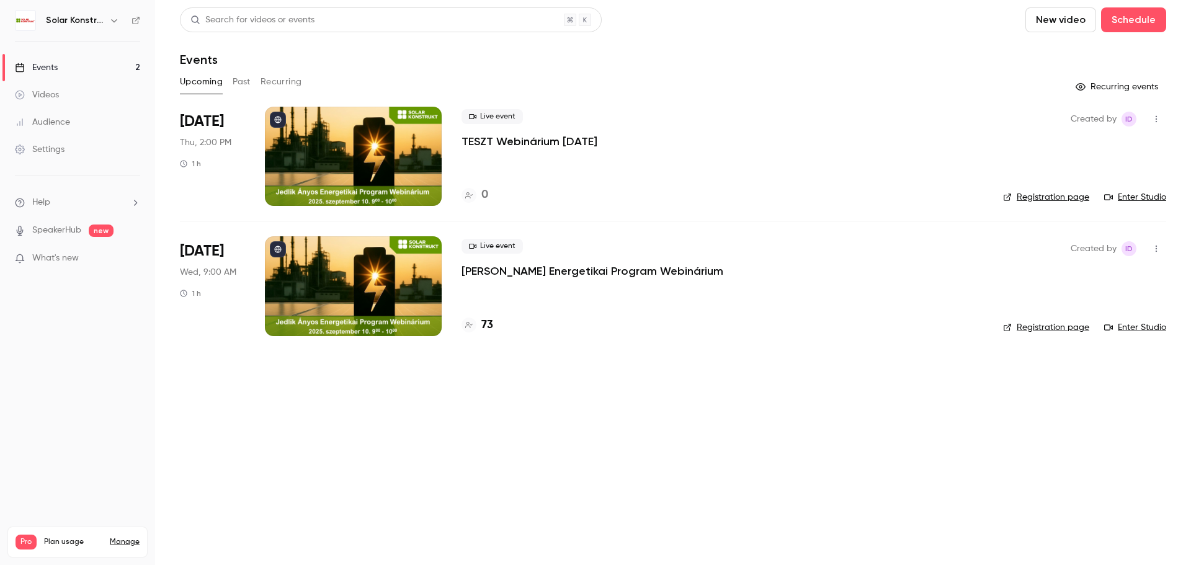
click at [380, 163] on div at bounding box center [353, 156] width 177 height 99
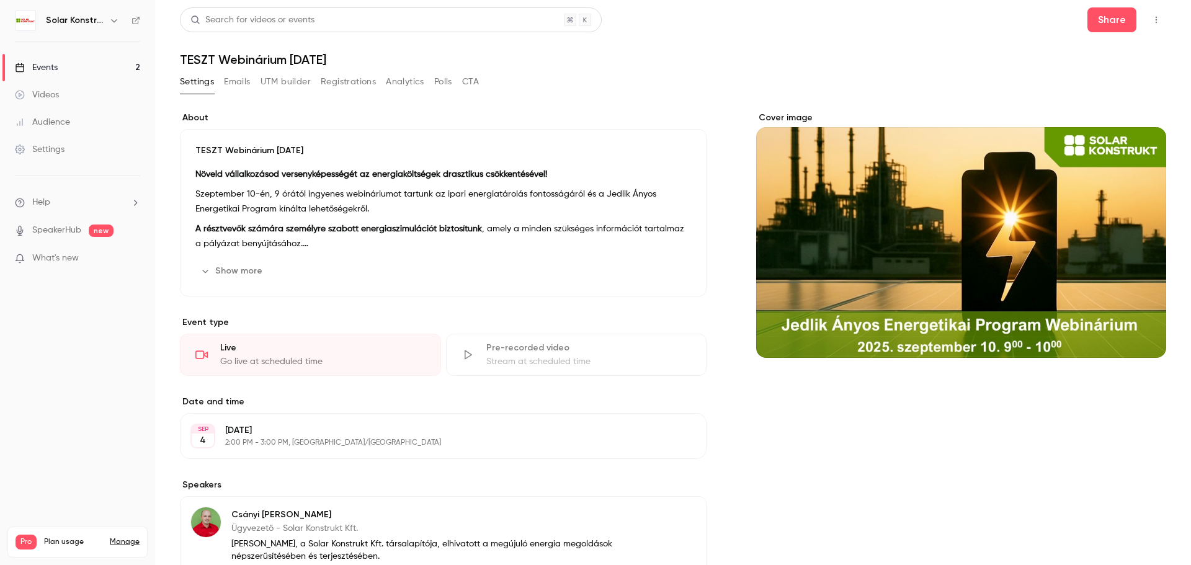
click at [479, 84] on button "CTA" at bounding box center [470, 82] width 17 height 20
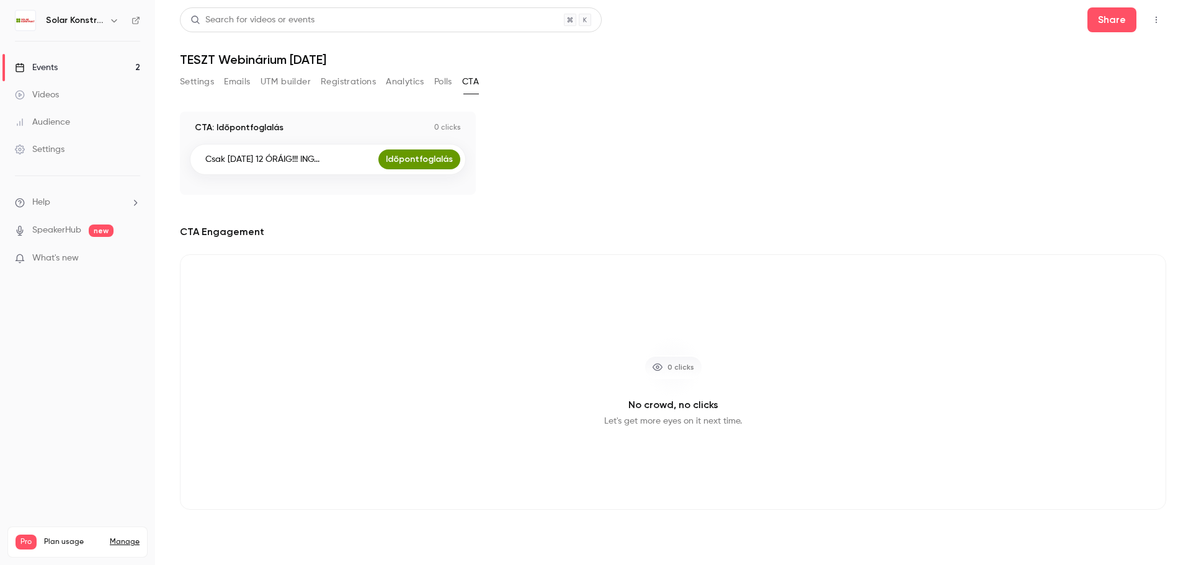
click at [437, 85] on button "Polls" at bounding box center [443, 82] width 18 height 20
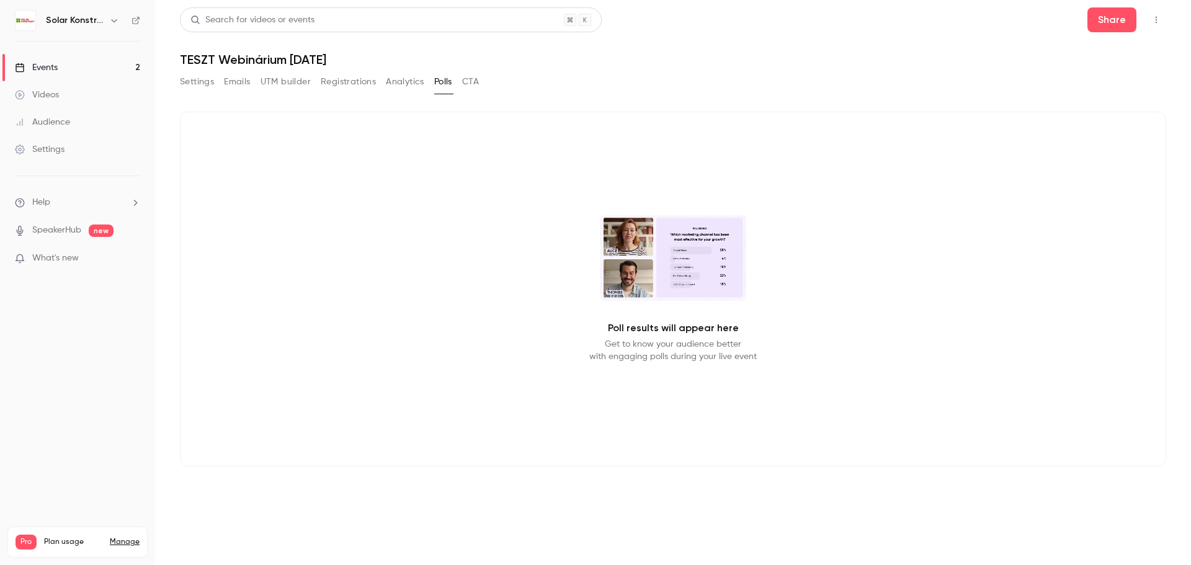
click at [403, 82] on button "Analytics" at bounding box center [405, 82] width 38 height 20
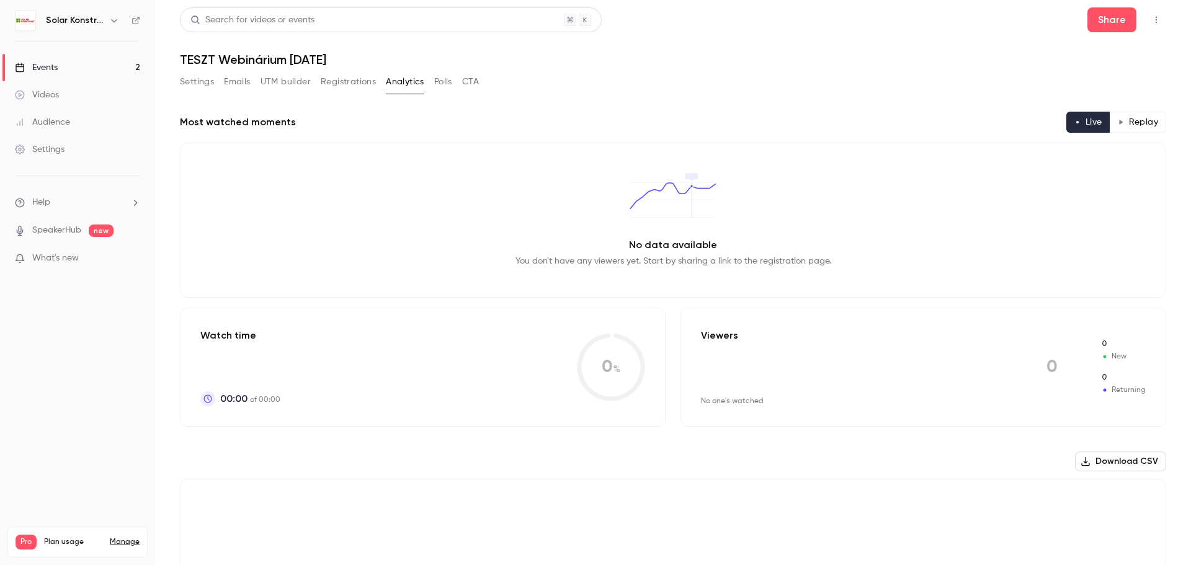
click at [350, 86] on button "Registrations" at bounding box center [348, 82] width 55 height 20
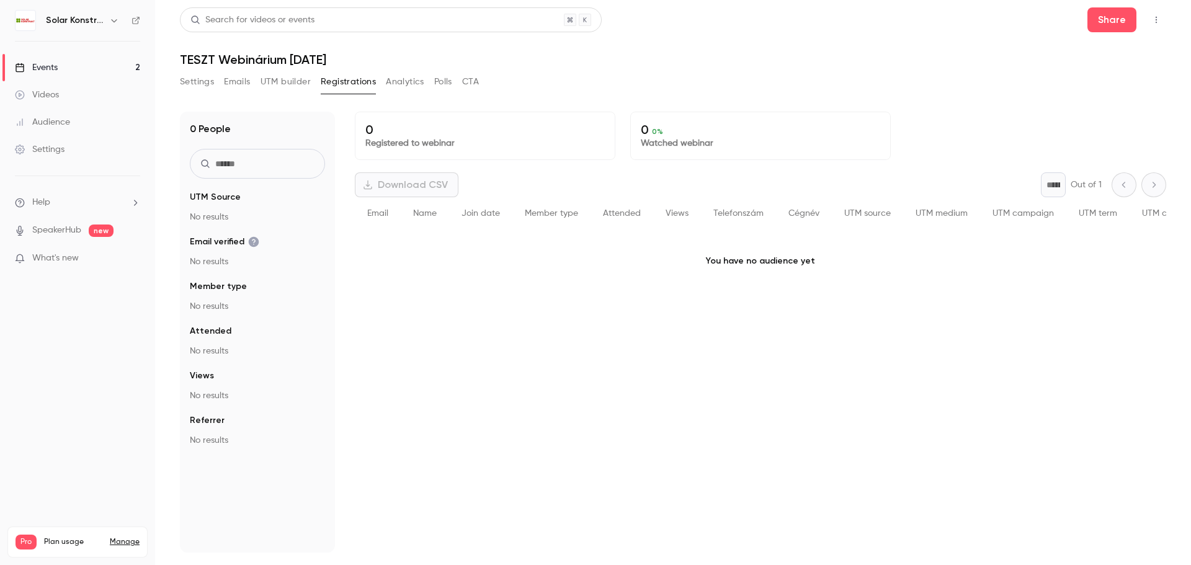
click at [295, 84] on button "UTM builder" at bounding box center [285, 82] width 50 height 20
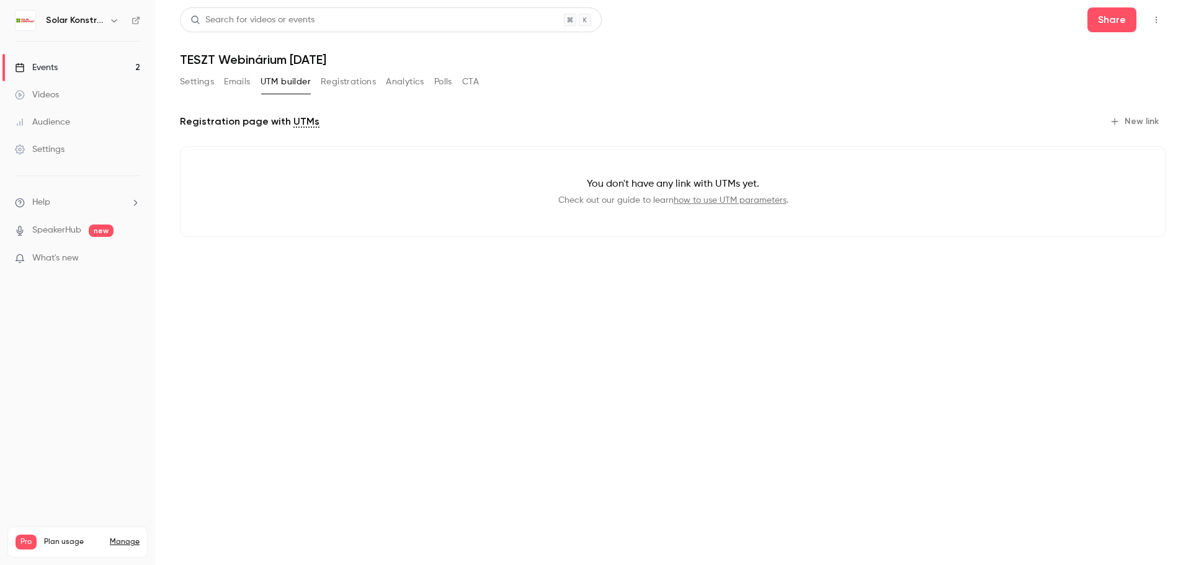
click at [234, 87] on button "Emails" at bounding box center [237, 82] width 26 height 20
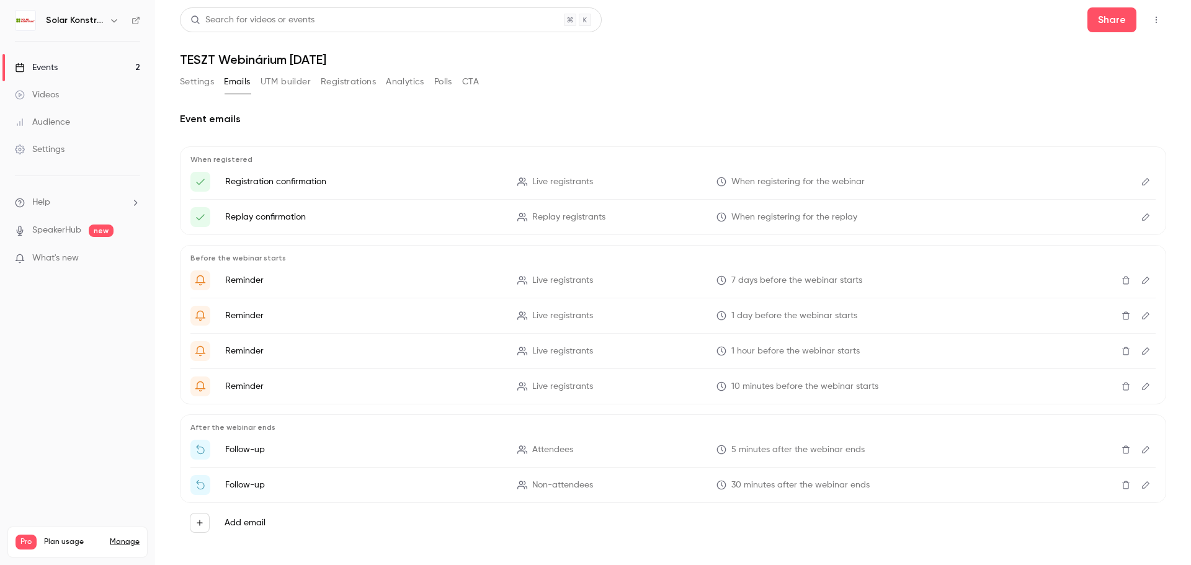
click at [189, 81] on button "Settings" at bounding box center [197, 82] width 34 height 20
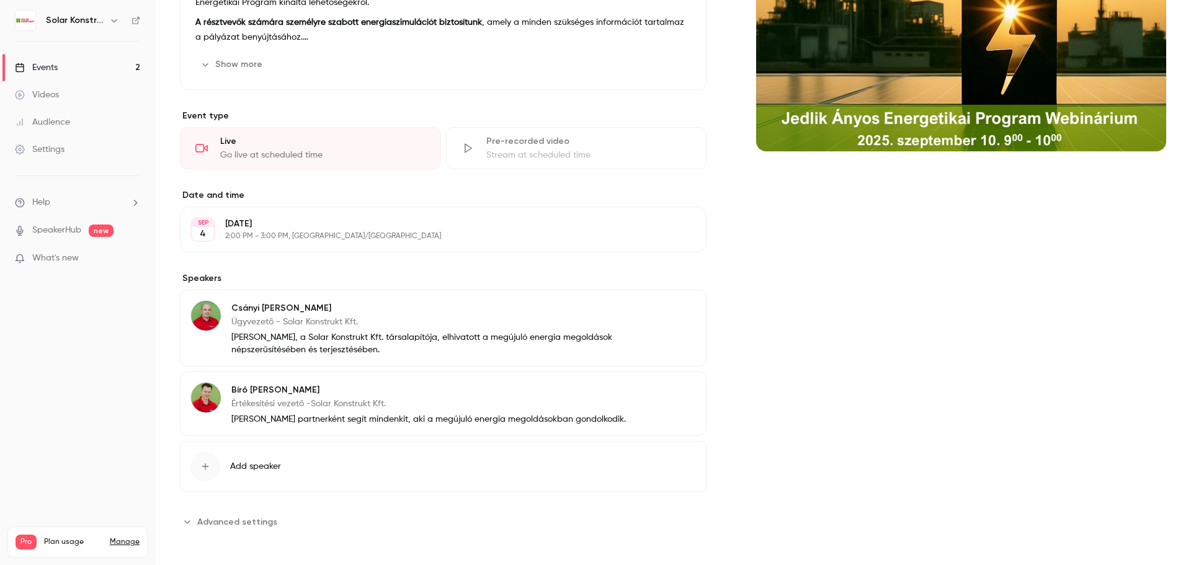
scroll to position [210, 0]
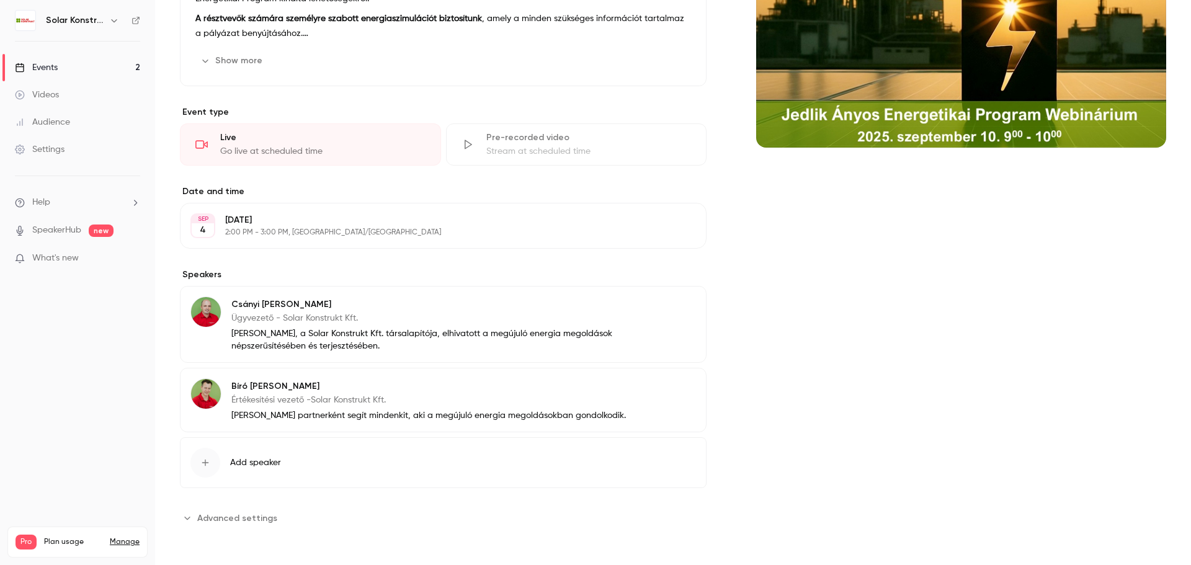
click at [236, 517] on span "Advanced settings" at bounding box center [237, 518] width 80 height 13
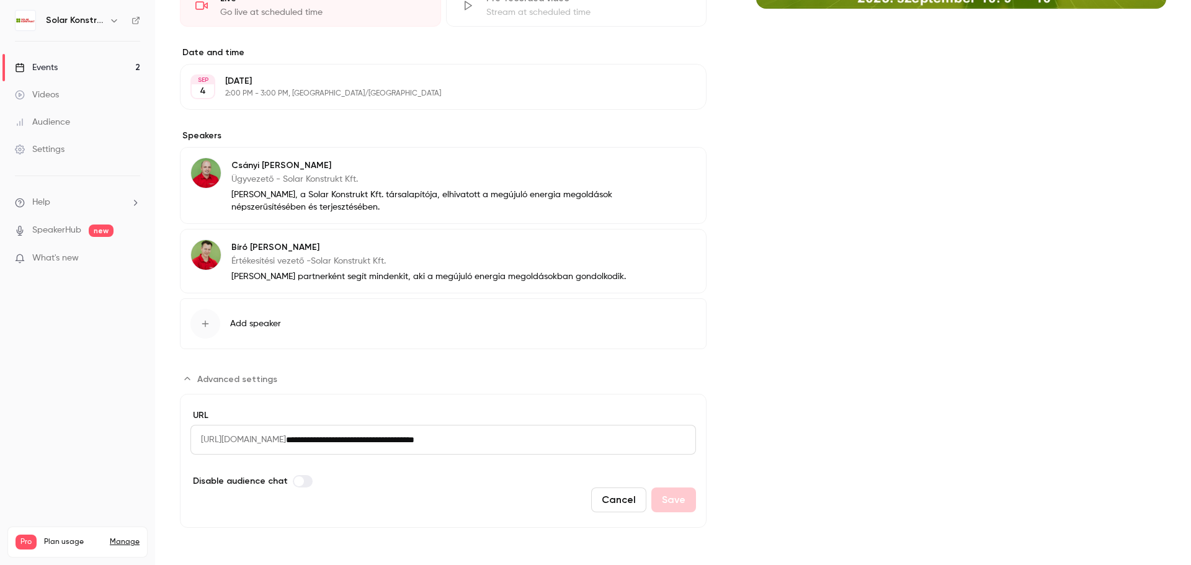
scroll to position [0, 0]
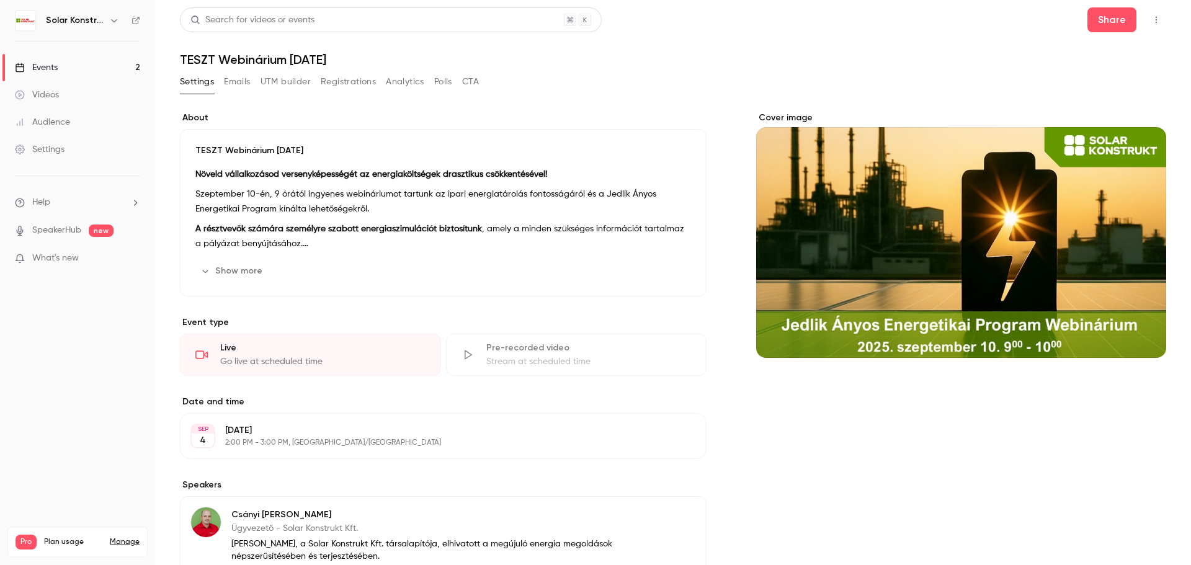
click at [241, 86] on button "Emails" at bounding box center [237, 82] width 26 height 20
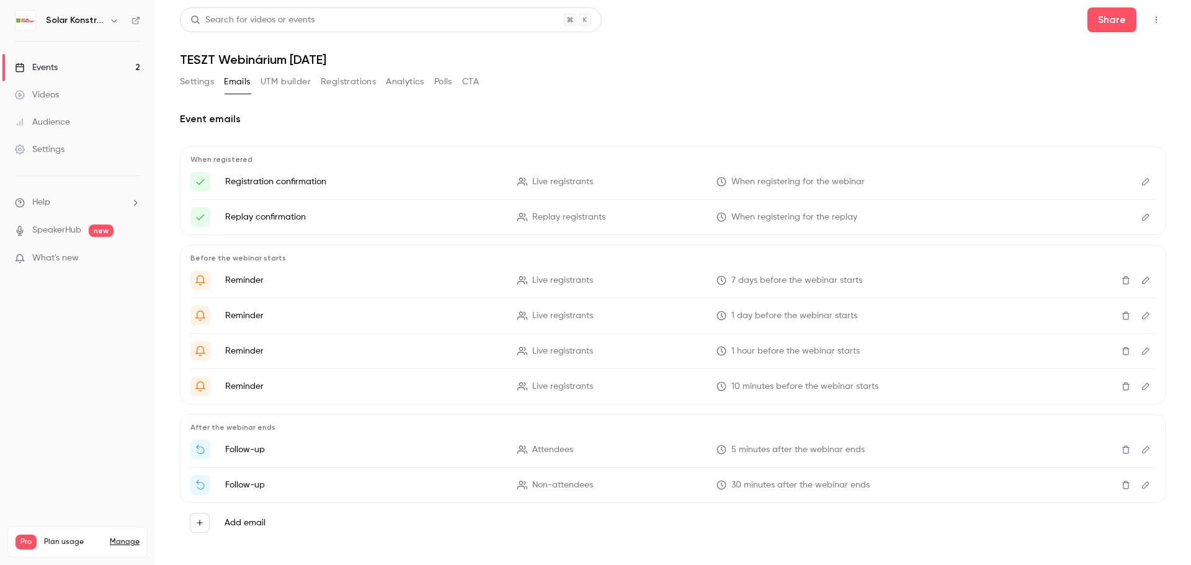
click at [60, 154] on div "Settings" at bounding box center [40, 149] width 50 height 12
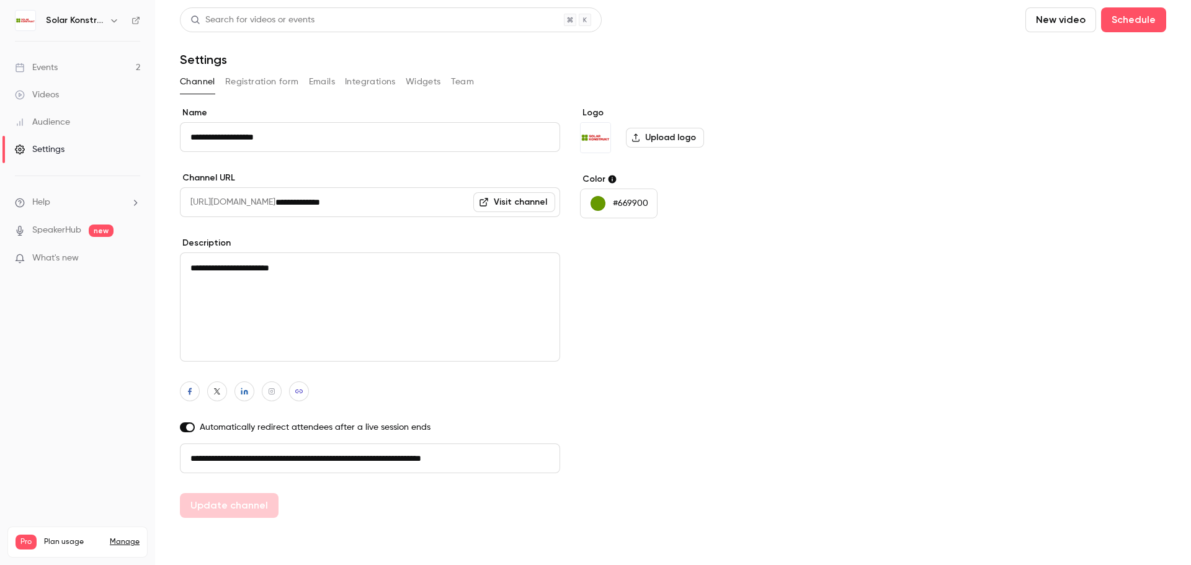
click at [262, 86] on button "Registration form" at bounding box center [262, 82] width 74 height 20
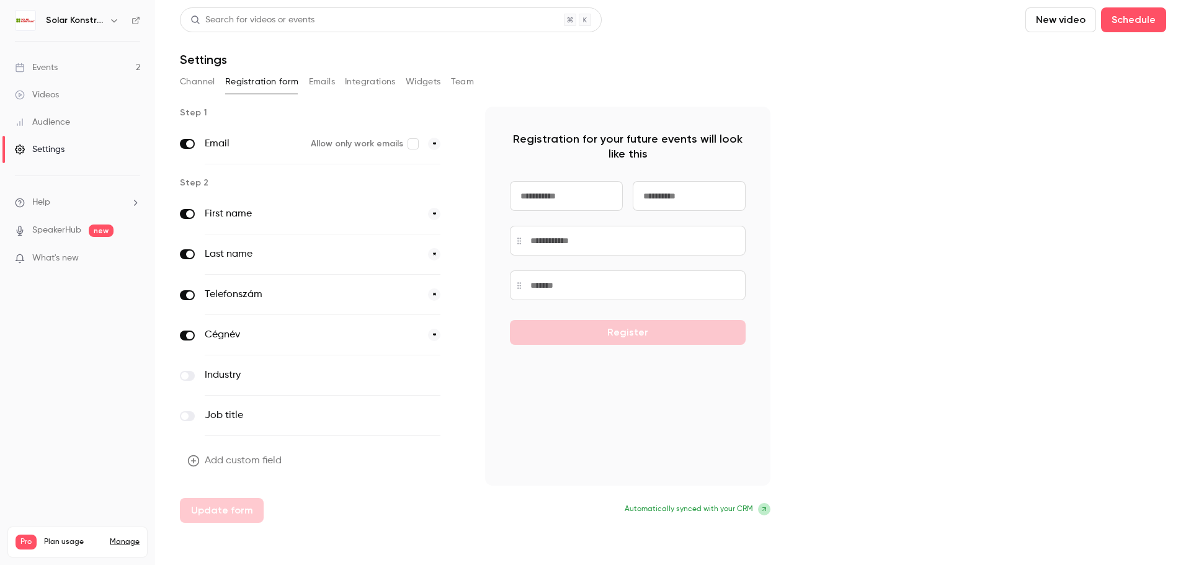
click at [321, 86] on button "Emails" at bounding box center [322, 82] width 26 height 20
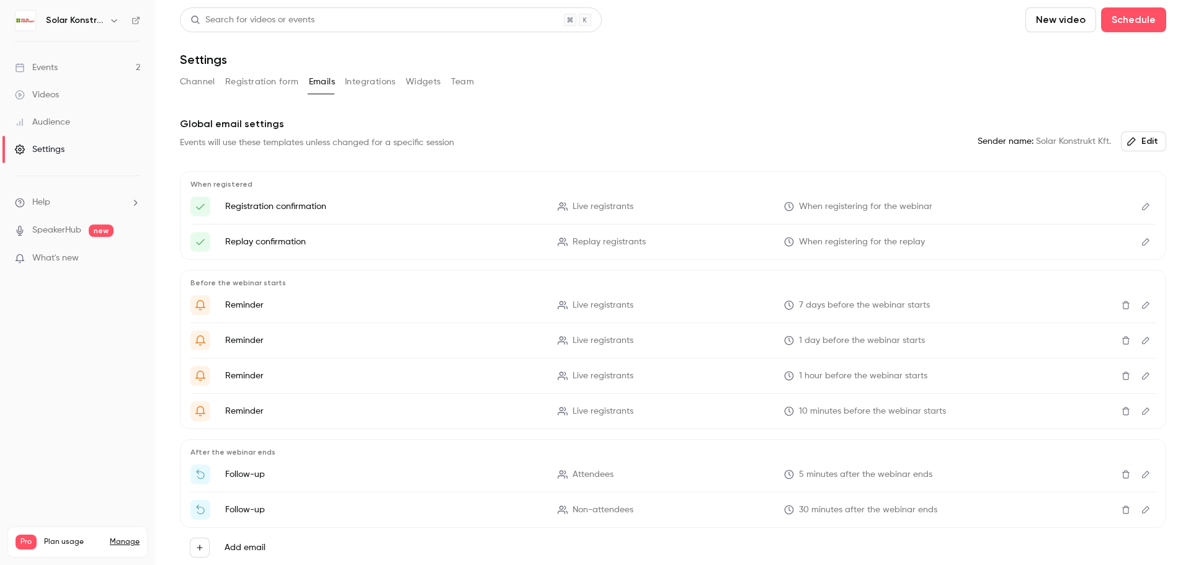
click at [371, 86] on button "Integrations" at bounding box center [370, 82] width 51 height 20
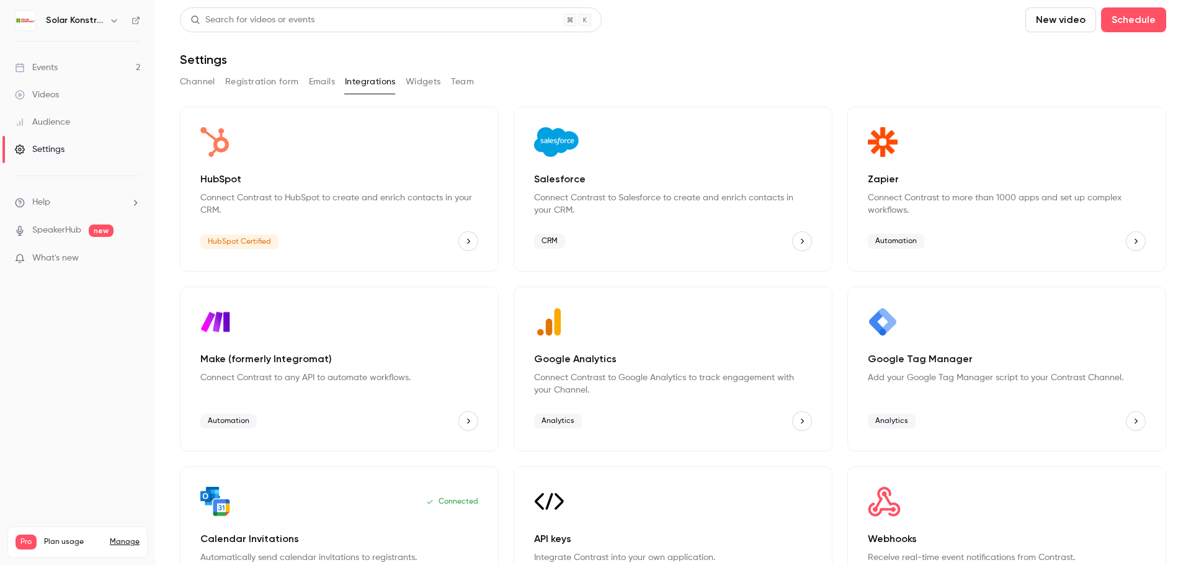
click at [422, 84] on button "Widgets" at bounding box center [423, 82] width 35 height 20
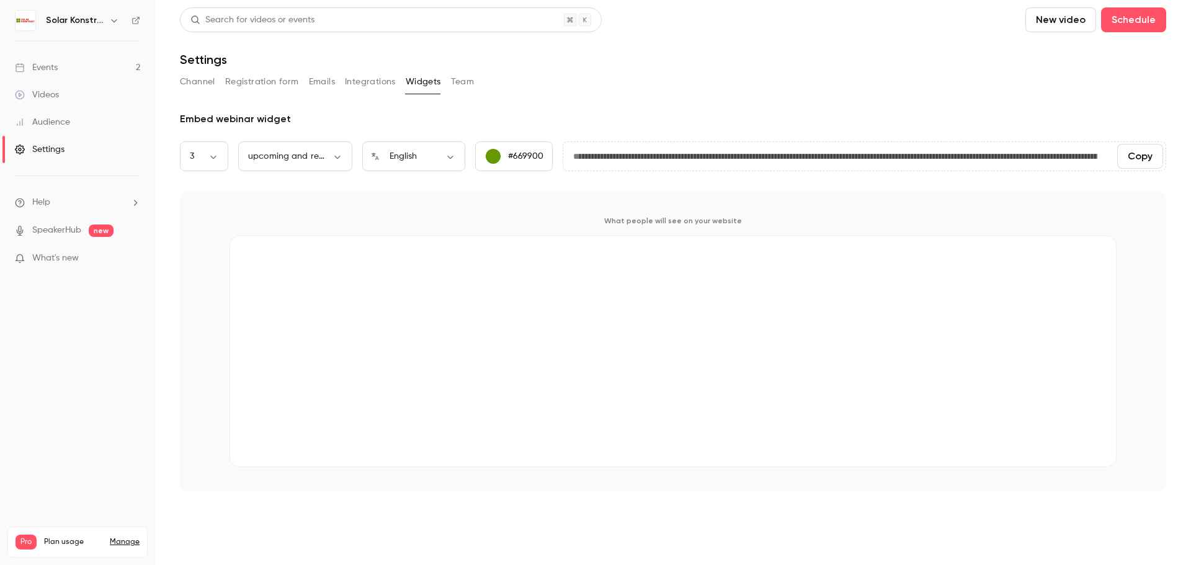
click at [461, 81] on button "Team" at bounding box center [463, 82] width 24 height 20
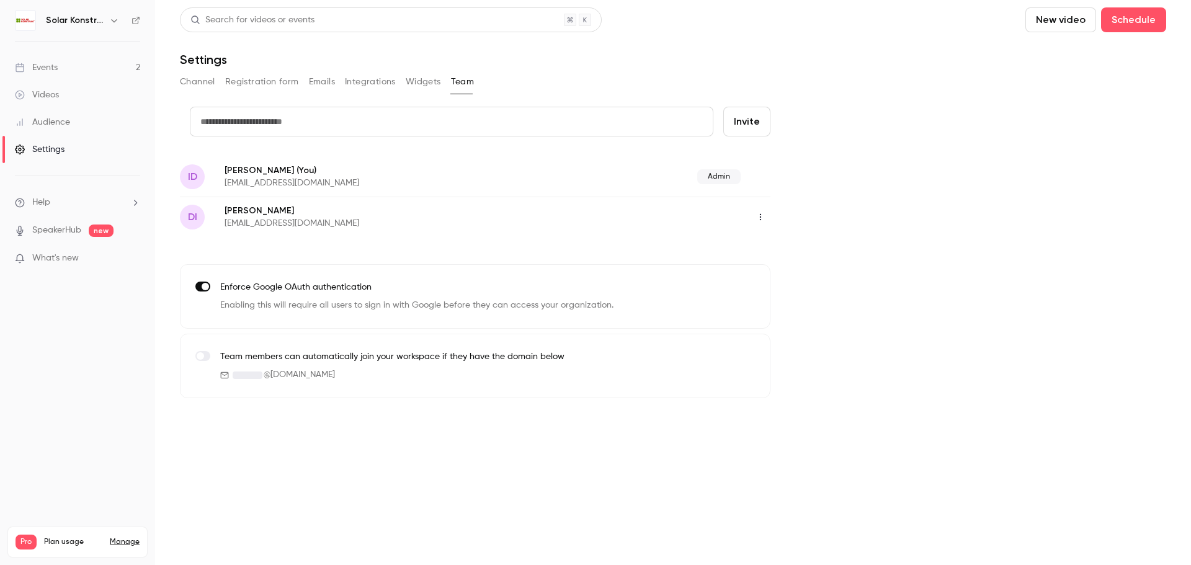
click at [195, 77] on button "Channel" at bounding box center [197, 82] width 35 height 20
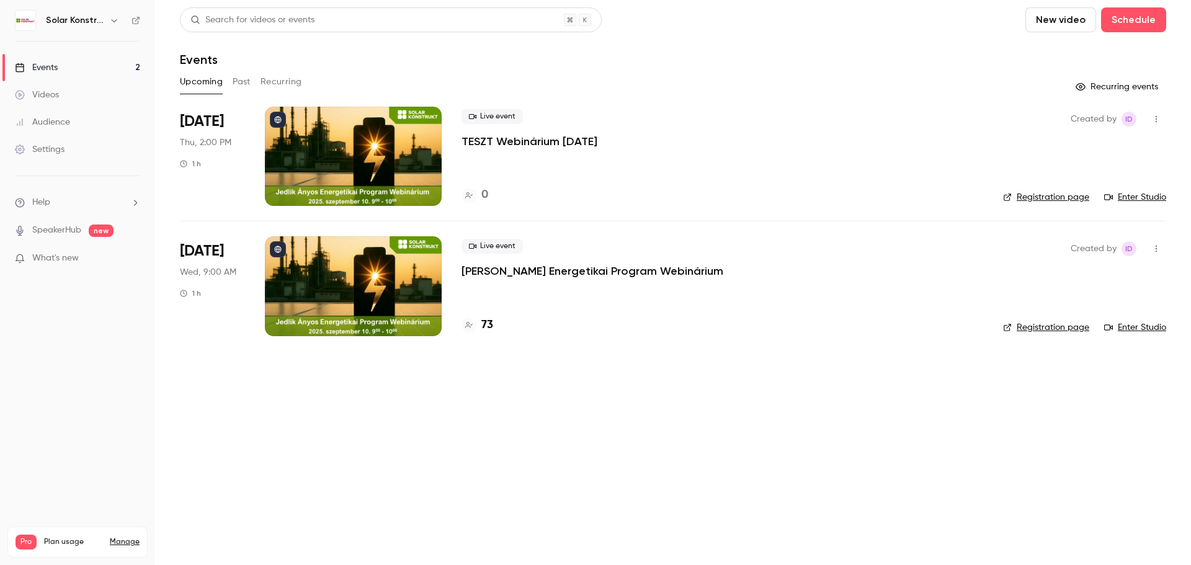
click at [1152, 123] on icon "button" at bounding box center [1156, 119] width 10 height 9
